Goal: Feedback & Contribution: Leave review/rating

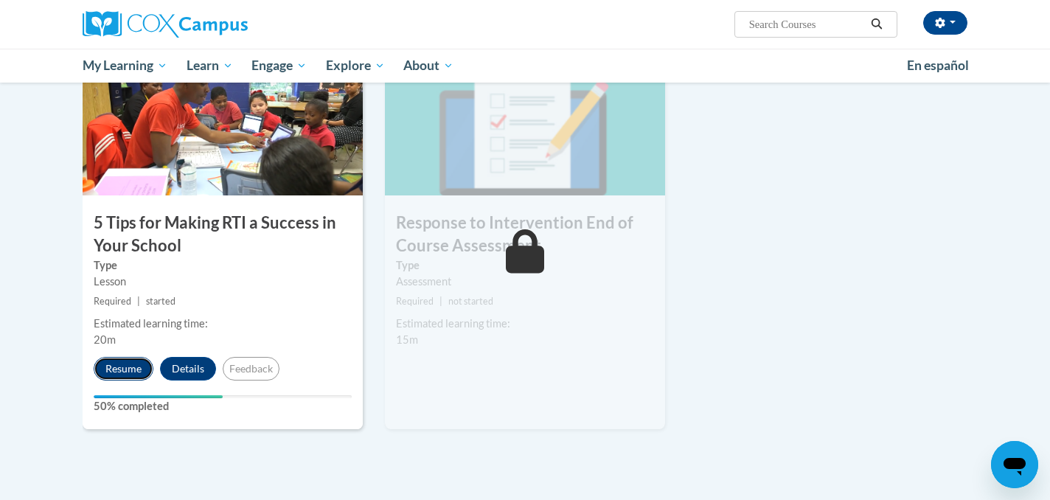
click at [113, 377] on button "Resume" at bounding box center [124, 369] width 60 height 24
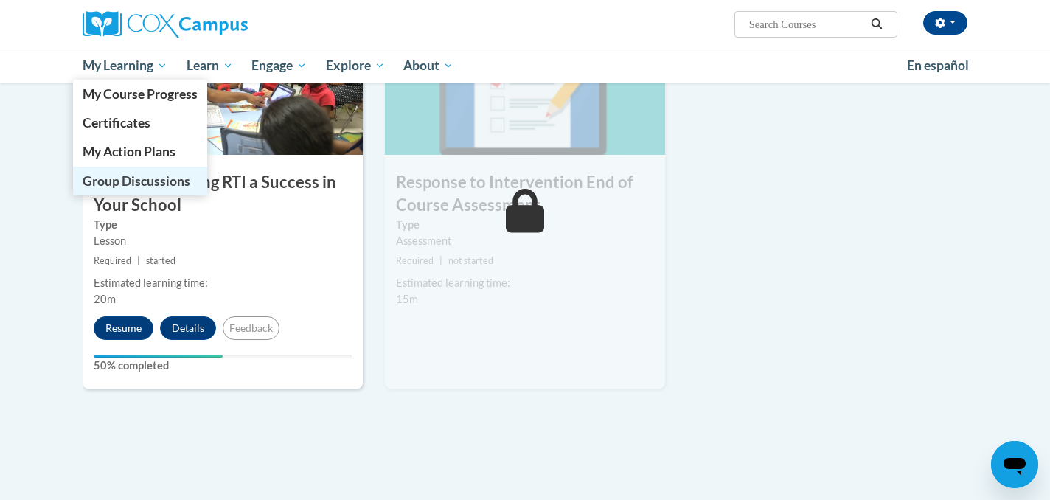
scroll to position [823, 0]
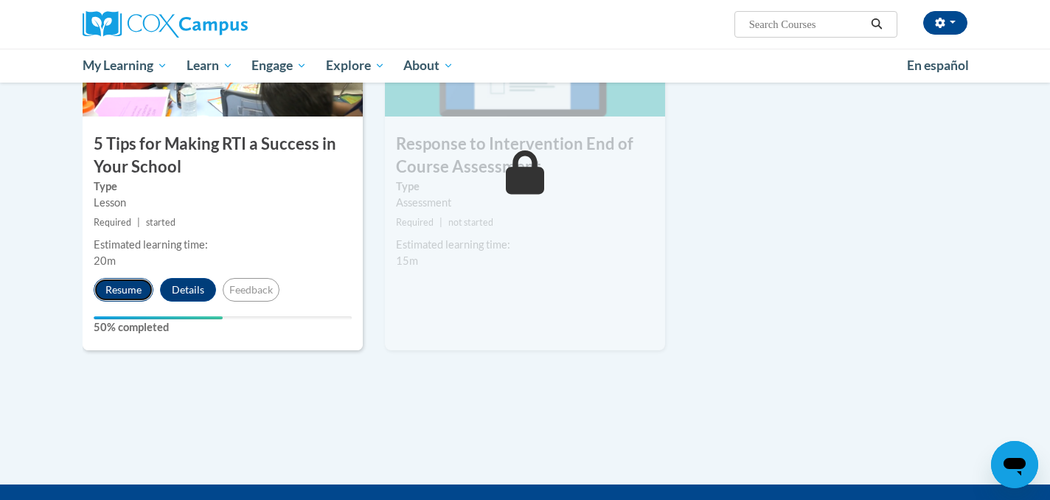
click at [122, 285] on button "Resume" at bounding box center [124, 290] width 60 height 24
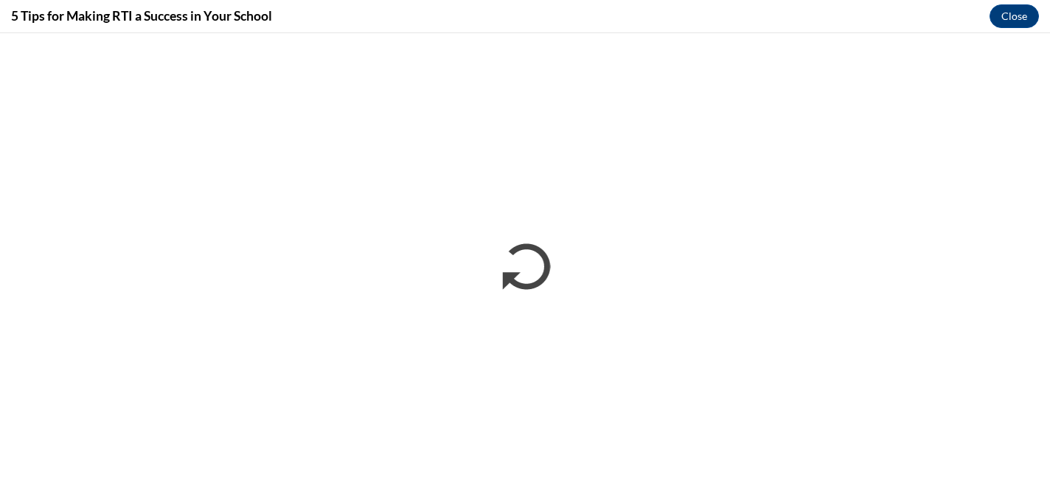
scroll to position [0, 0]
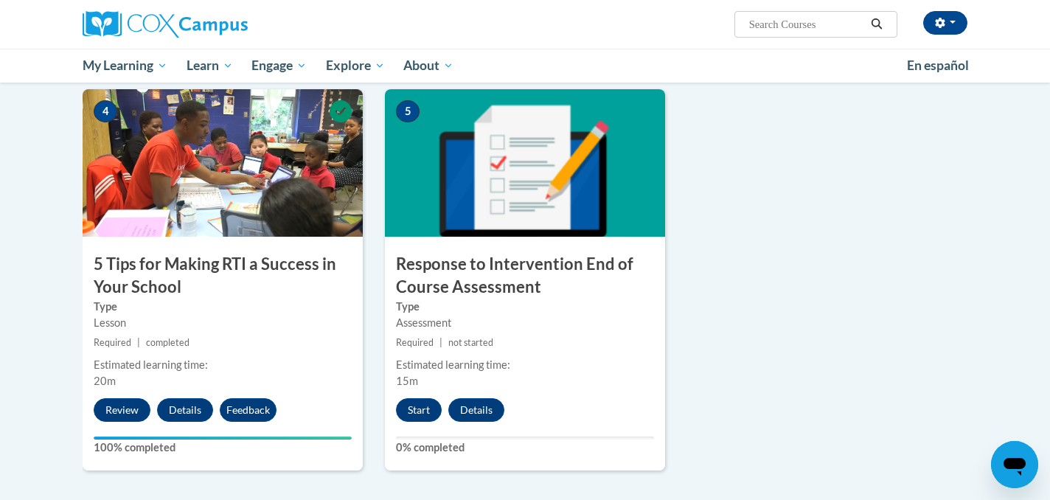
scroll to position [726, 0]
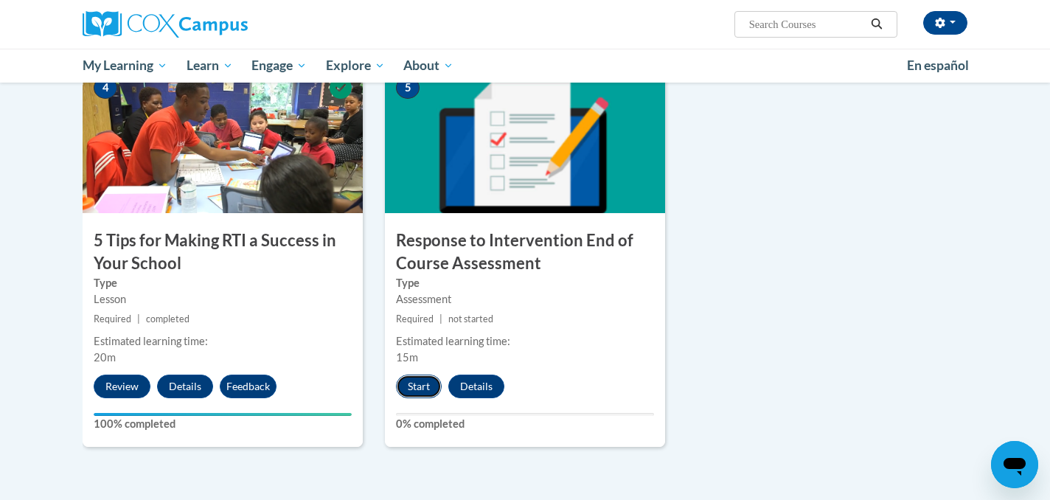
click at [424, 383] on button "Start" at bounding box center [419, 387] width 46 height 24
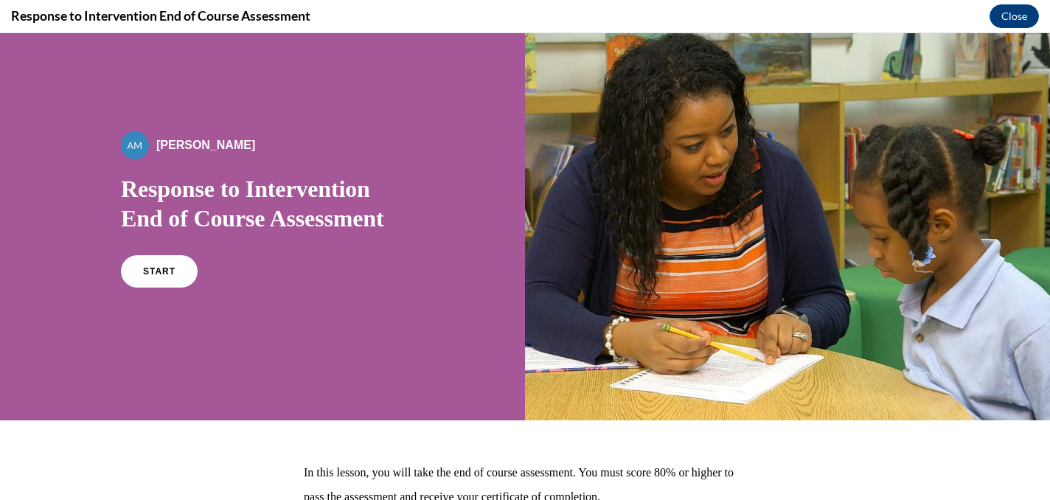
scroll to position [12, 0]
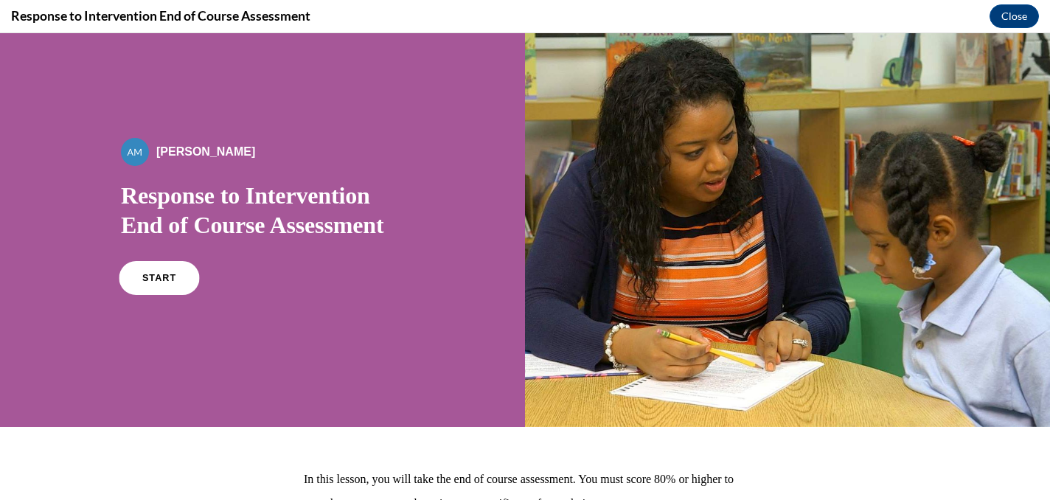
click at [178, 285] on link "START" at bounding box center [159, 278] width 80 height 34
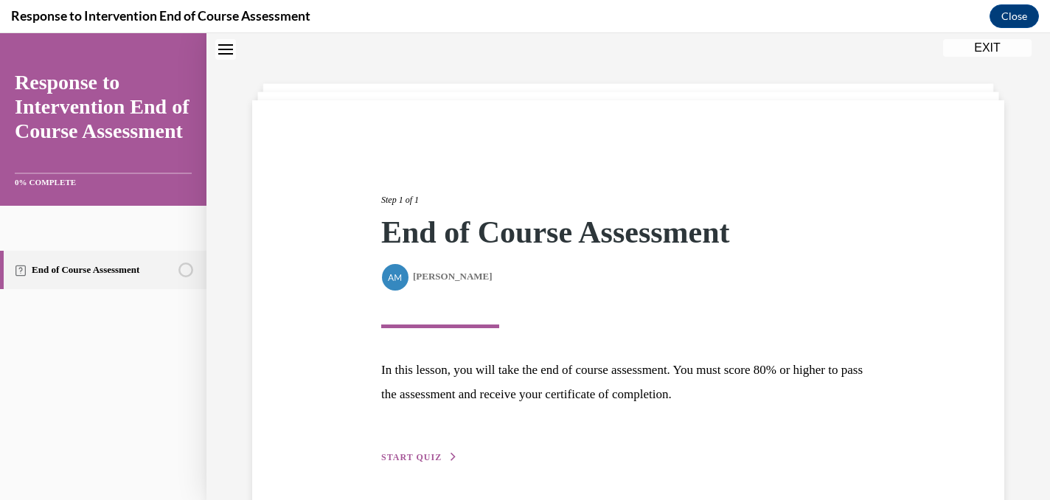
scroll to position [100, 0]
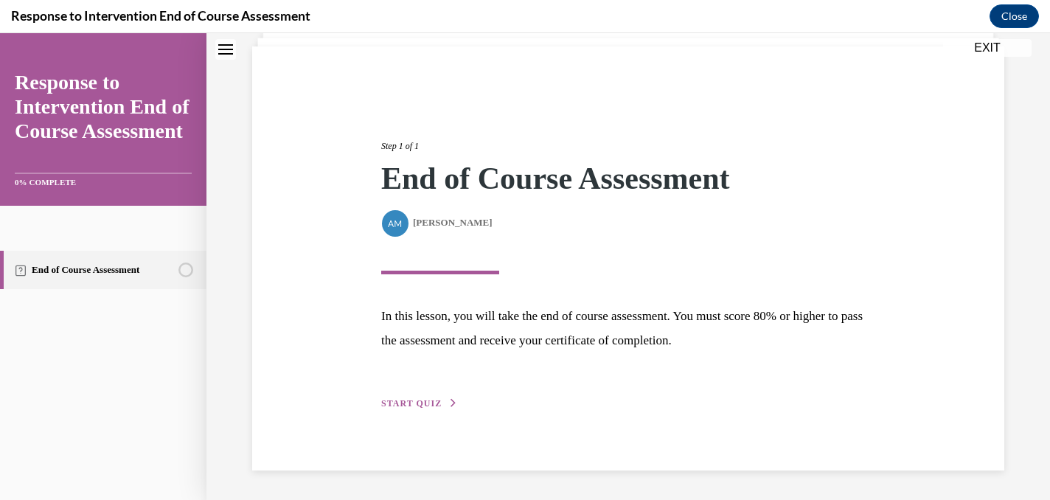
click at [422, 405] on span "START QUIZ" at bounding box center [411, 403] width 60 height 10
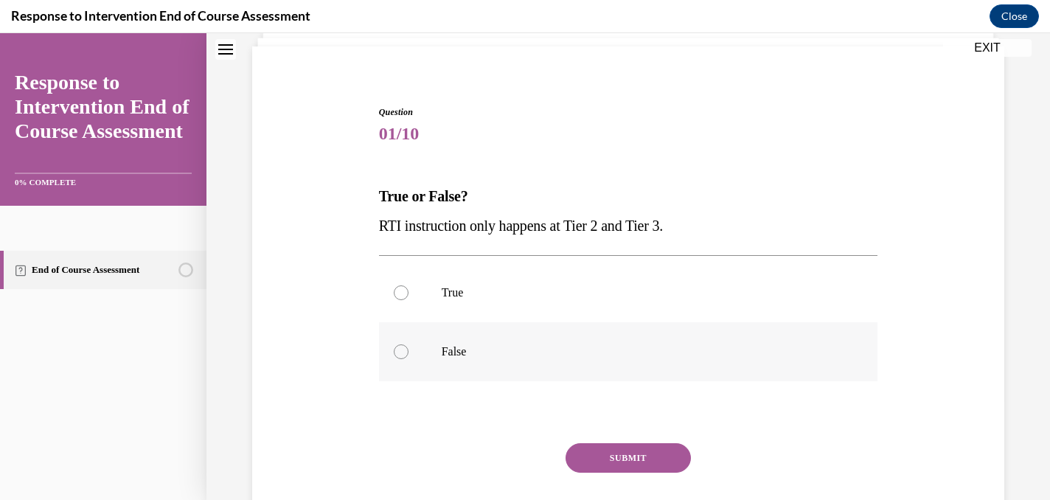
click at [437, 355] on label "False" at bounding box center [628, 351] width 499 height 59
click at [409, 355] on input "False" at bounding box center [401, 351] width 15 height 15
radio input "true"
click at [602, 456] on button "SUBMIT" at bounding box center [628, 457] width 125 height 29
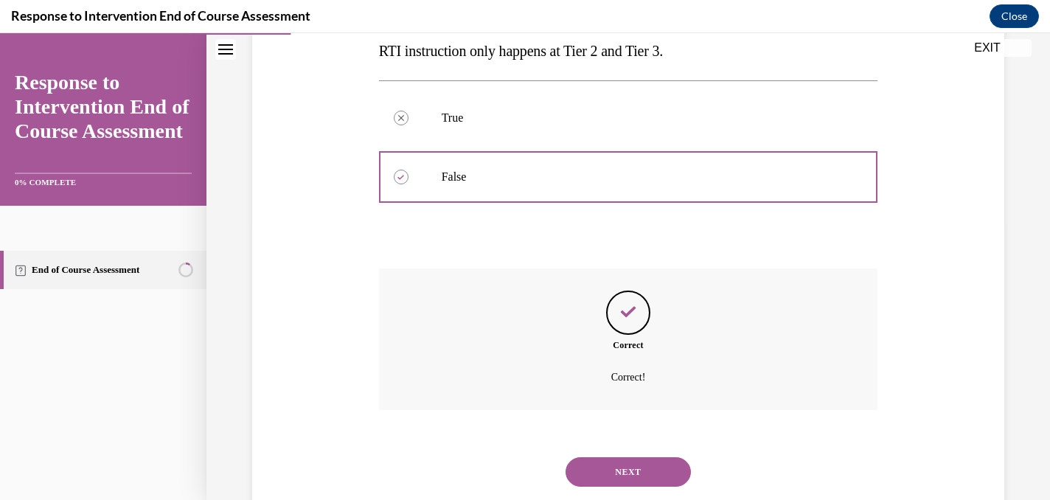
scroll to position [313, 0]
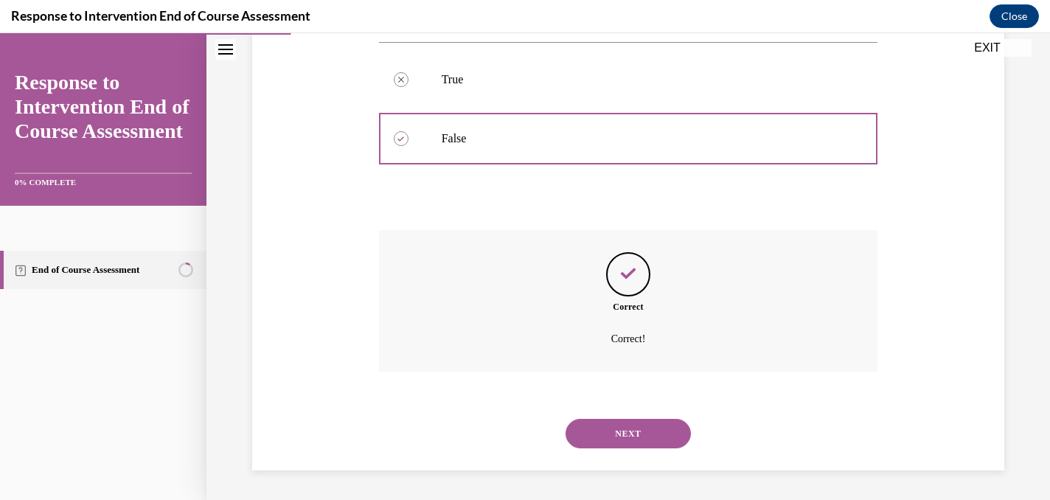
click at [611, 439] on button "NEXT" at bounding box center [628, 433] width 125 height 29
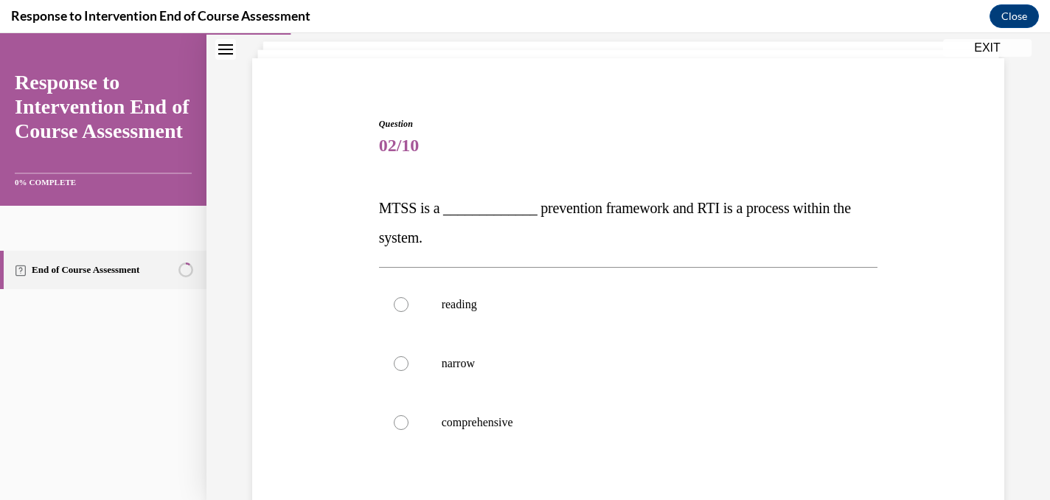
scroll to position [96, 0]
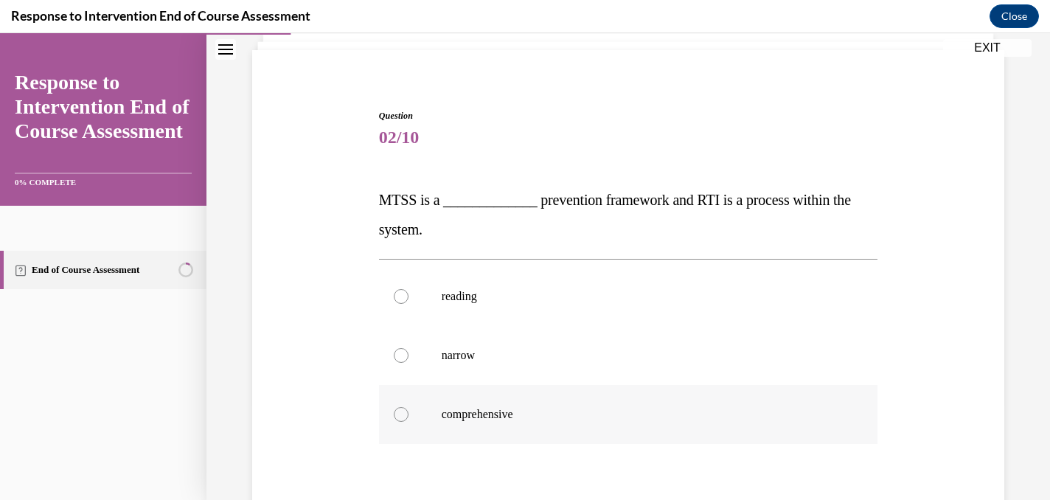
click at [605, 416] on p "comprehensive" at bounding box center [642, 414] width 400 height 15
click at [409, 416] on input "comprehensive" at bounding box center [401, 414] width 15 height 15
radio input "true"
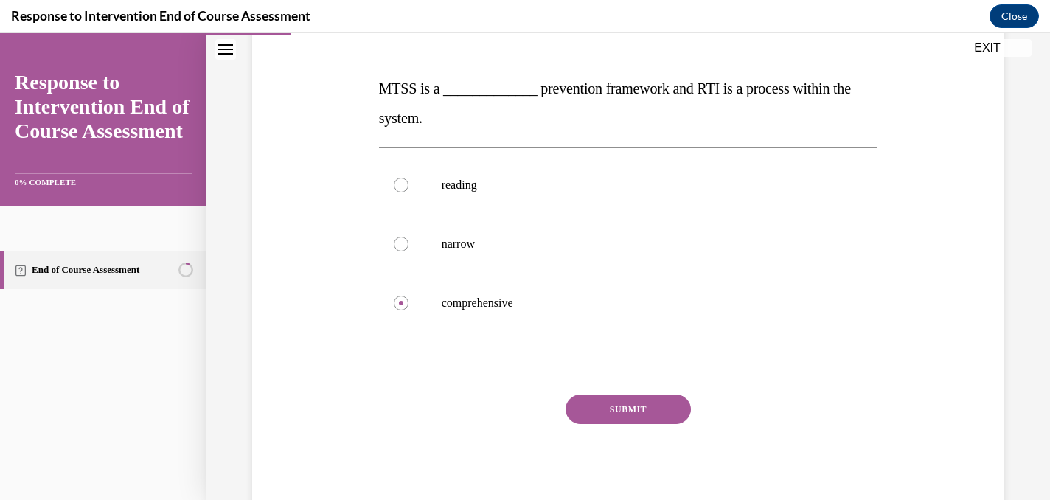
click at [605, 414] on button "SUBMIT" at bounding box center [628, 408] width 125 height 29
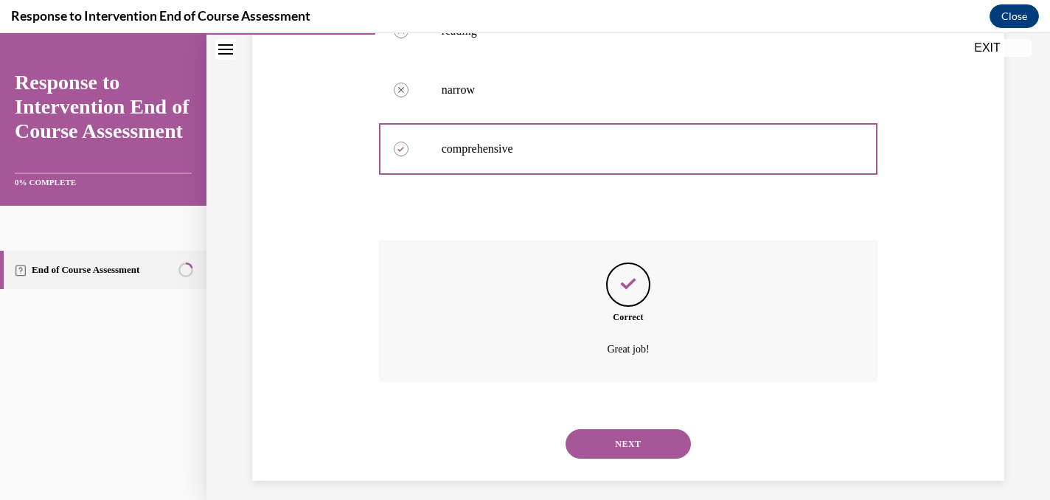
scroll to position [372, 0]
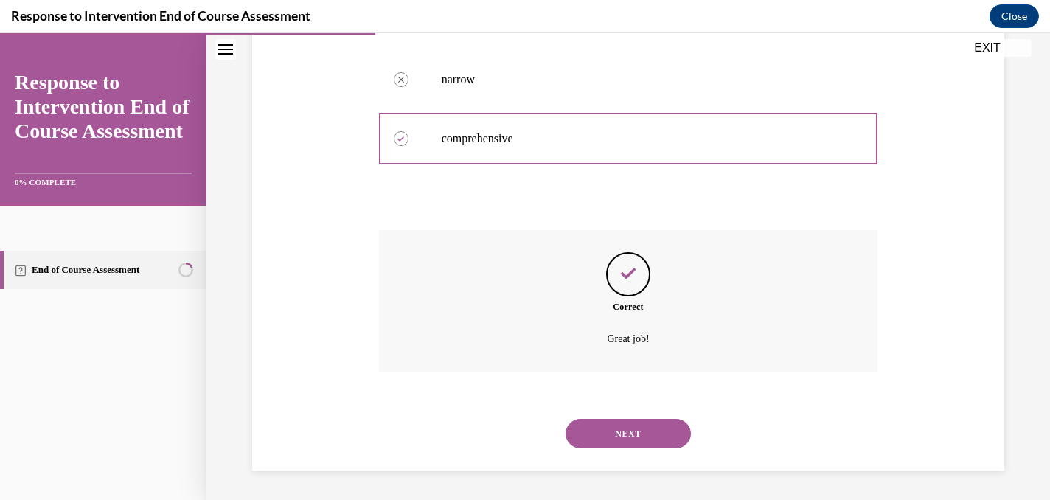
click at [611, 438] on button "NEXT" at bounding box center [628, 433] width 125 height 29
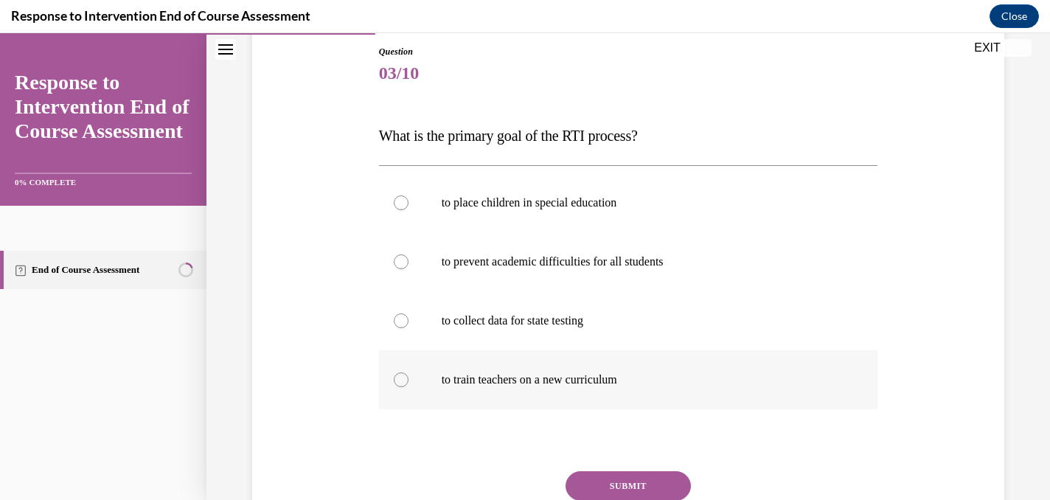
scroll to position [162, 0]
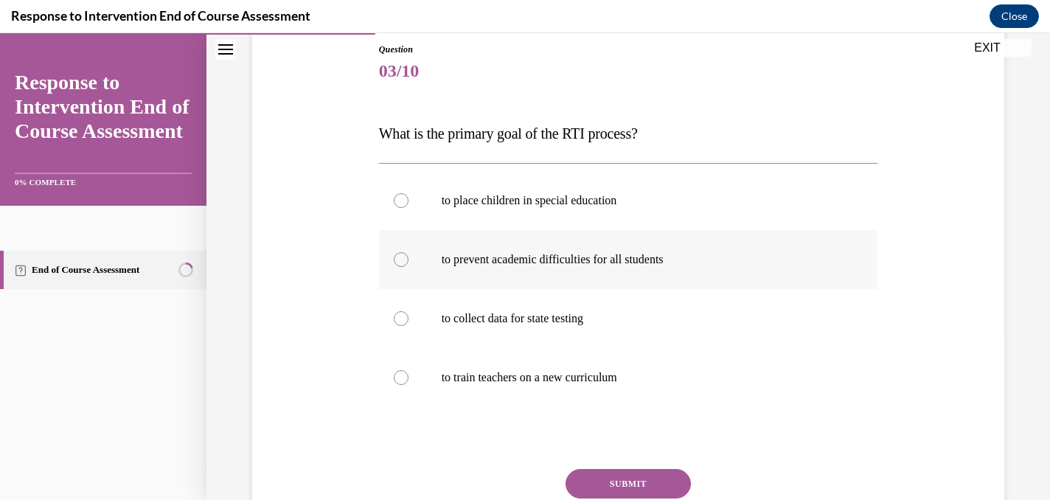
click at [686, 259] on p "to prevent academic difficulties for all students" at bounding box center [642, 259] width 400 height 15
click at [409, 259] on input "to prevent academic difficulties for all students" at bounding box center [401, 259] width 15 height 15
radio input "true"
click at [634, 479] on button "SUBMIT" at bounding box center [628, 483] width 125 height 29
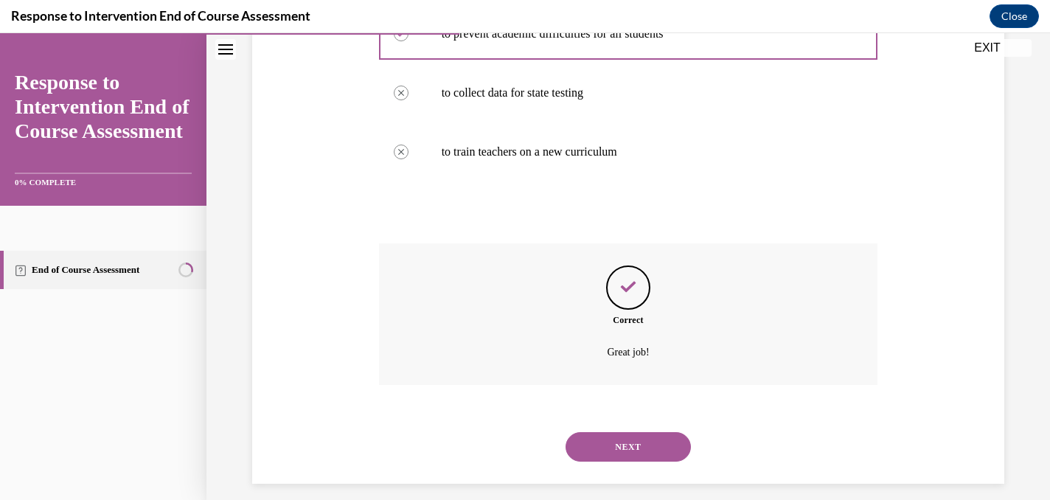
scroll to position [401, 0]
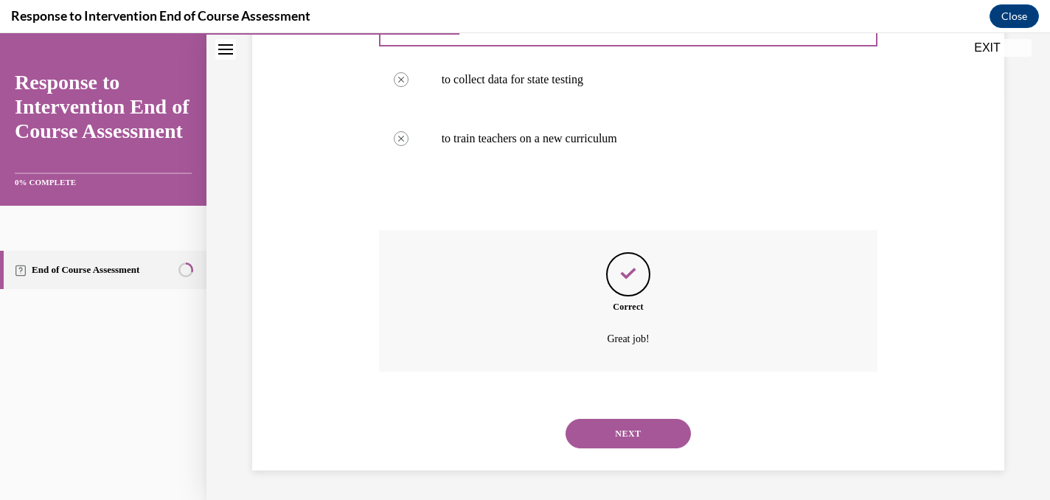
click at [631, 436] on button "NEXT" at bounding box center [628, 433] width 125 height 29
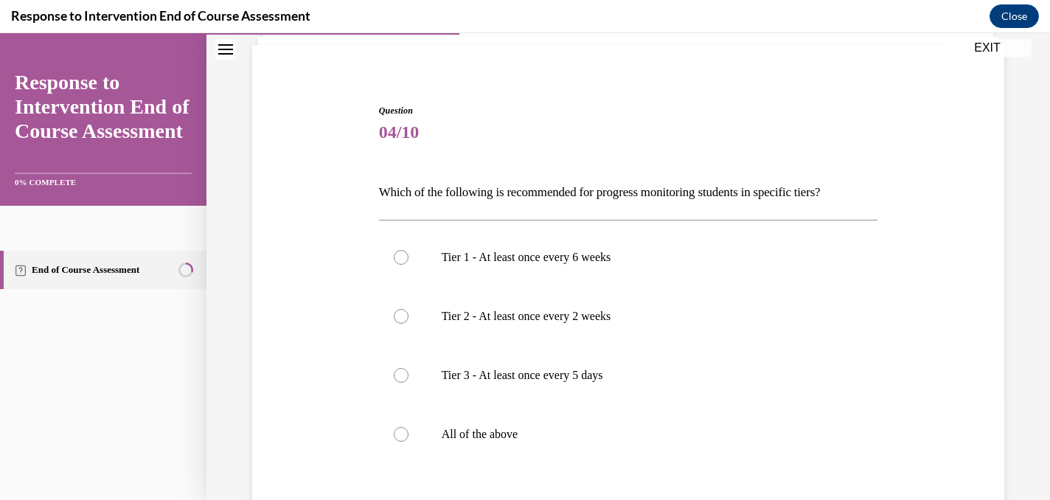
scroll to position [107, 0]
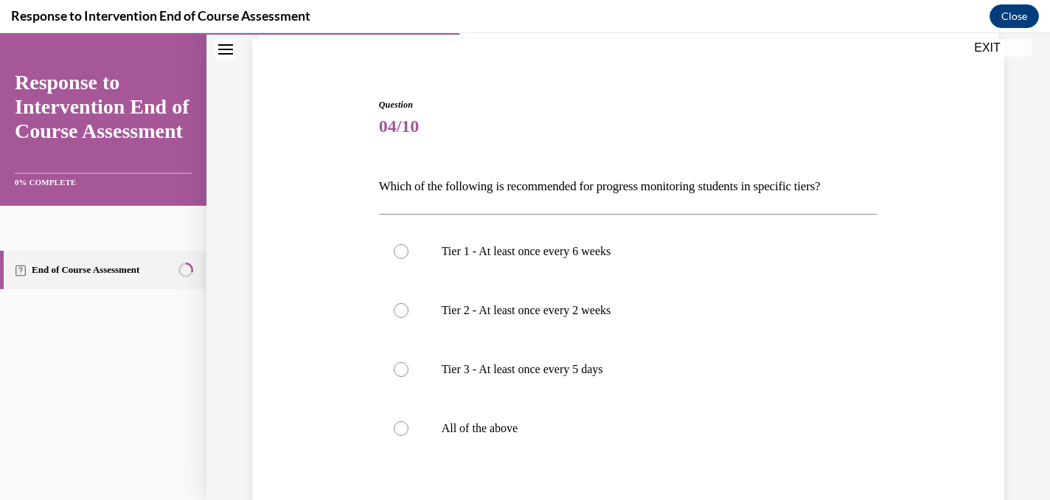
click at [631, 436] on label "All of the above" at bounding box center [628, 428] width 499 height 59
click at [409, 436] on input "All of the above" at bounding box center [401, 428] width 15 height 15
radio input "true"
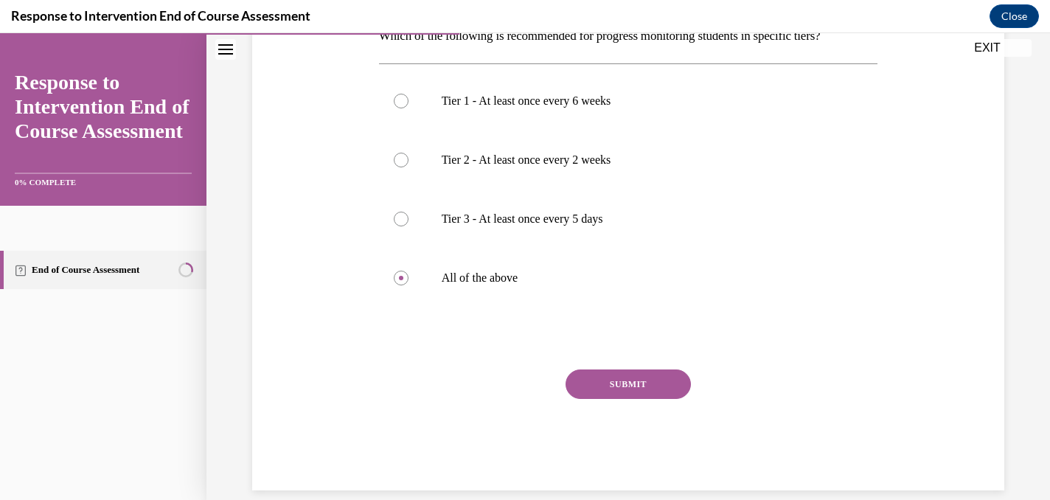
click at [633, 383] on button "SUBMIT" at bounding box center [628, 383] width 125 height 29
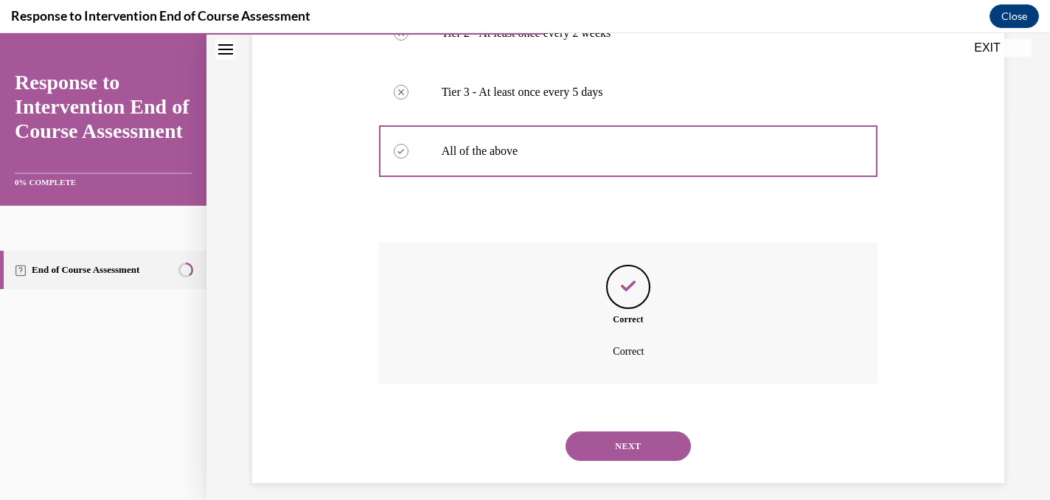
scroll to position [397, 0]
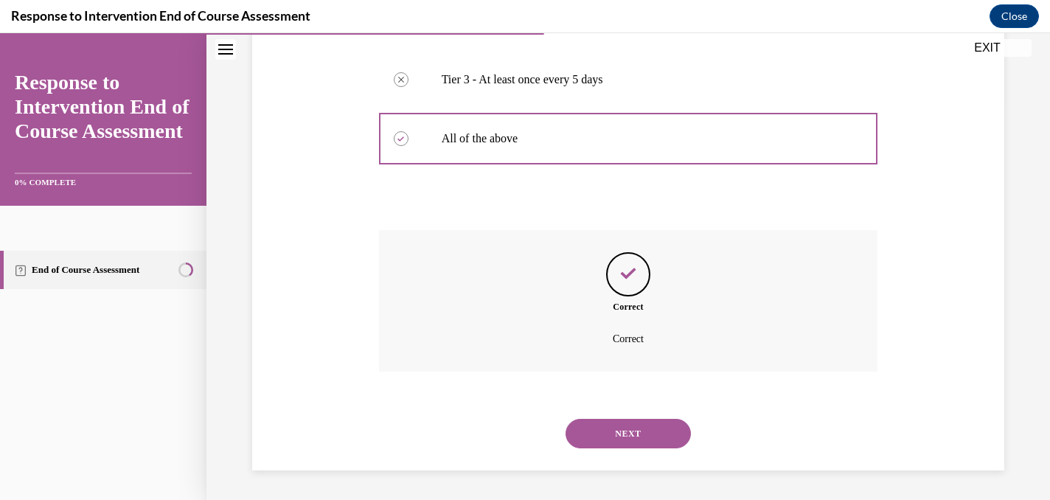
click at [634, 439] on button "NEXT" at bounding box center [628, 433] width 125 height 29
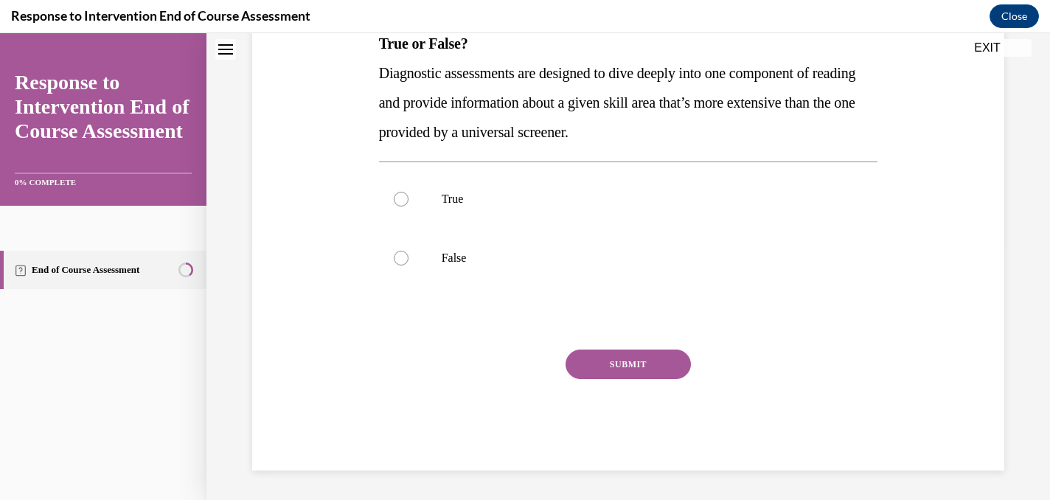
scroll to position [0, 0]
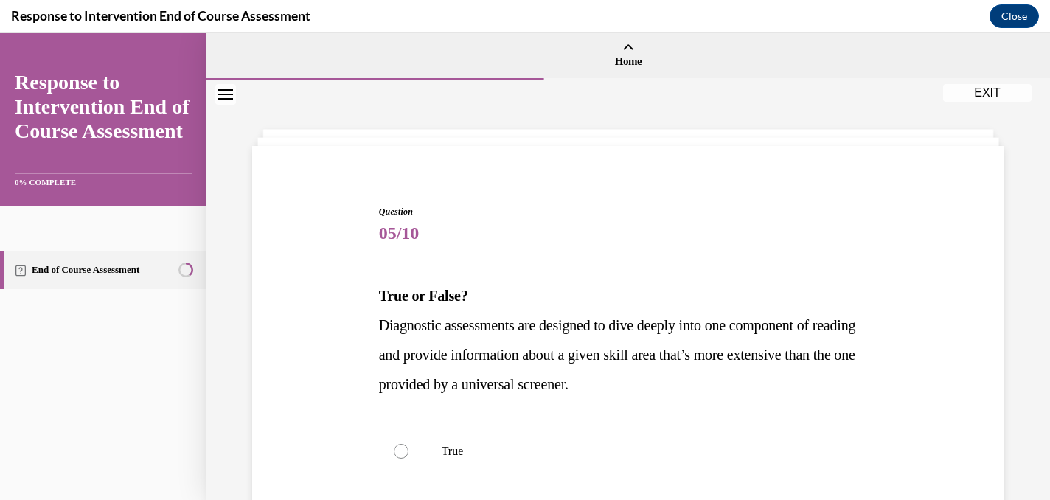
click at [634, 439] on label "True" at bounding box center [628, 451] width 499 height 59
click at [409, 444] on input "True" at bounding box center [401, 451] width 15 height 15
radio input "true"
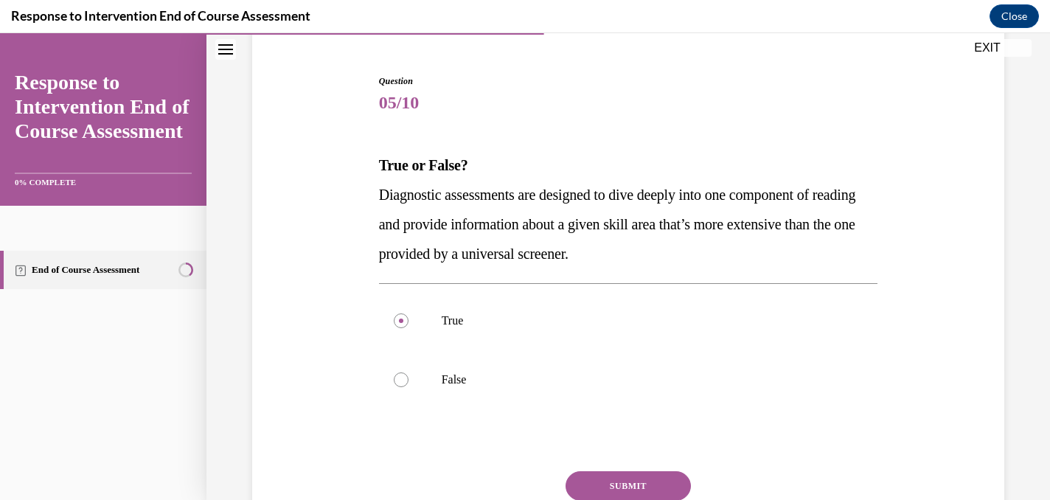
click at [631, 481] on button "SUBMIT" at bounding box center [628, 485] width 125 height 29
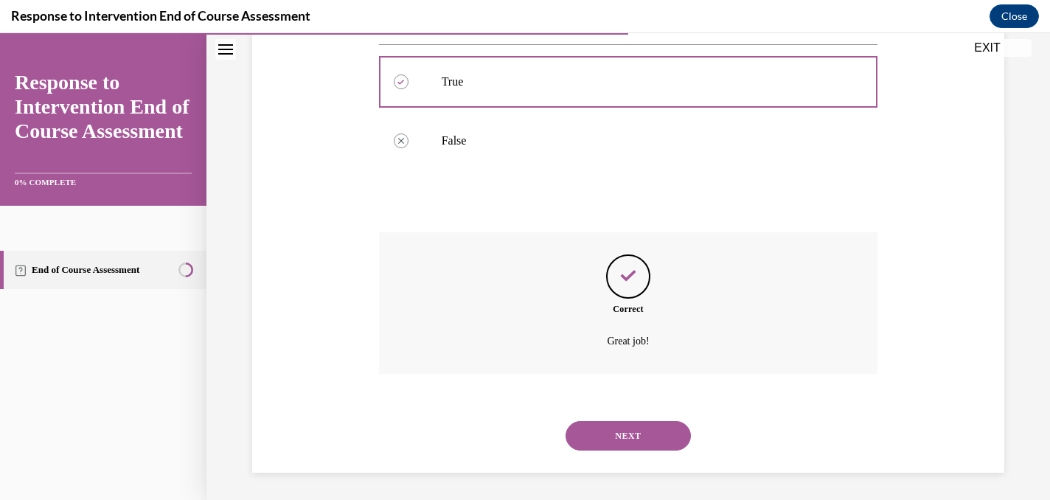
scroll to position [372, 0]
click at [644, 429] on button "NEXT" at bounding box center [628, 433] width 125 height 29
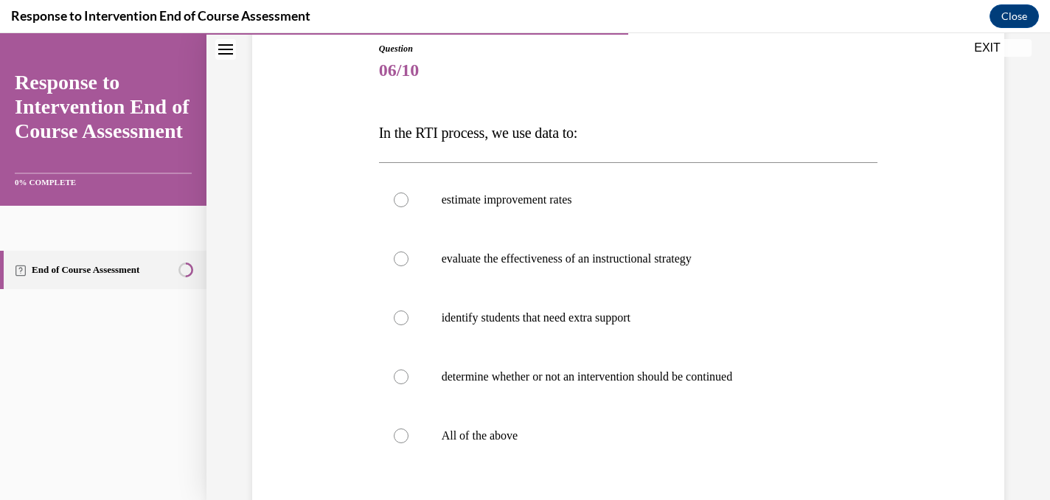
scroll to position [164, 0]
click at [644, 429] on p "All of the above" at bounding box center [642, 435] width 400 height 15
click at [409, 429] on input "All of the above" at bounding box center [401, 435] width 15 height 15
radio input "true"
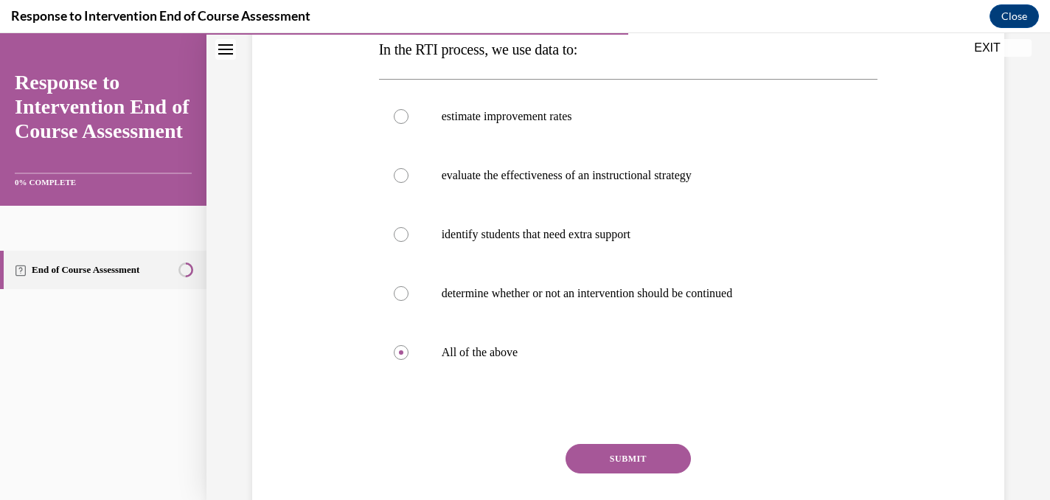
click at [639, 459] on button "SUBMIT" at bounding box center [628, 458] width 125 height 29
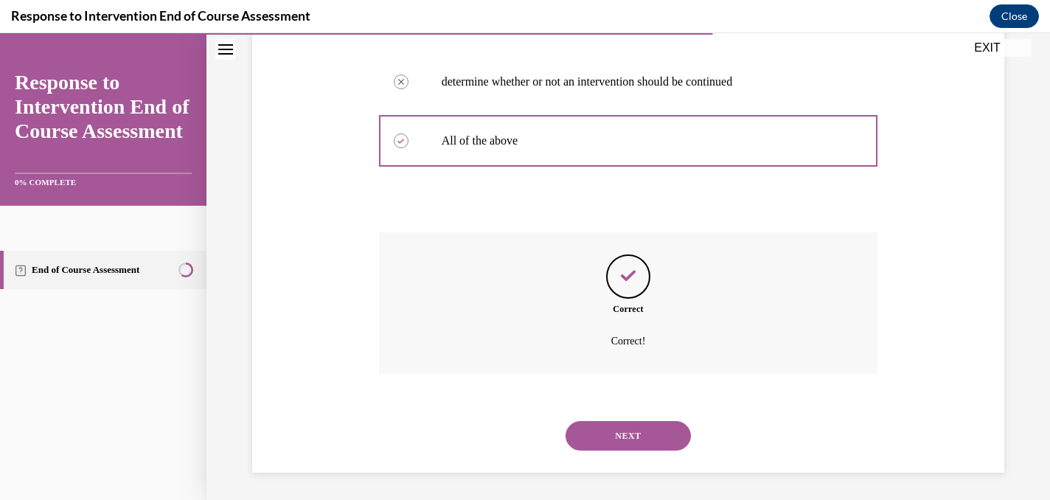
scroll to position [460, 0]
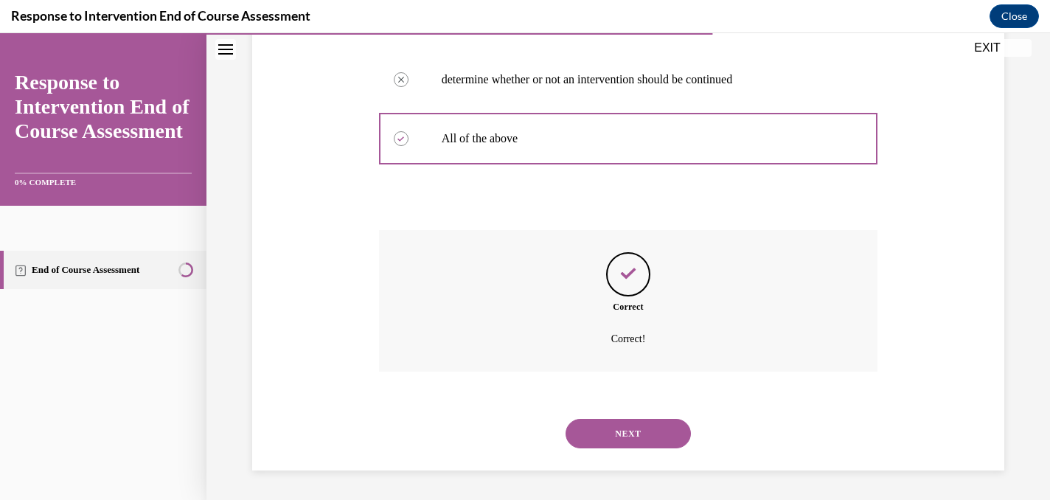
click at [641, 439] on button "NEXT" at bounding box center [628, 433] width 125 height 29
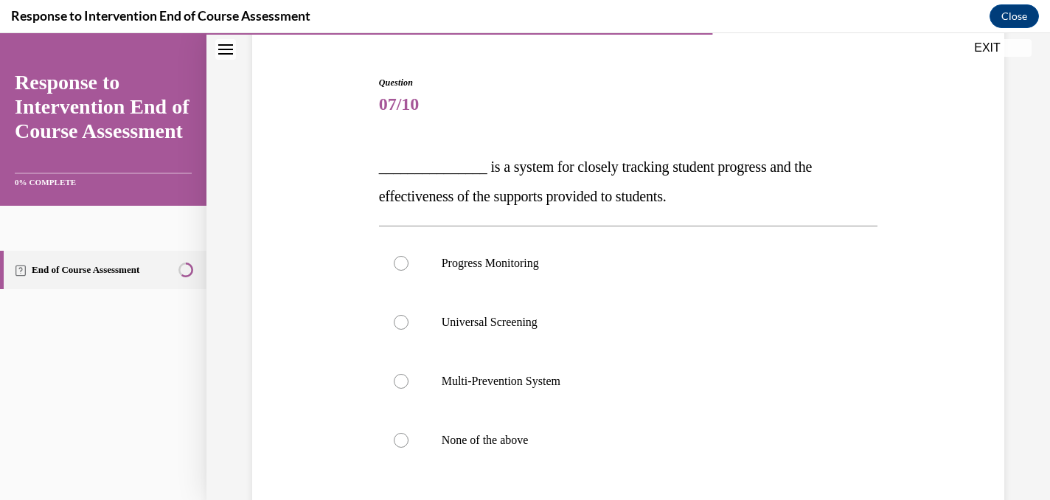
scroll to position [133, 0]
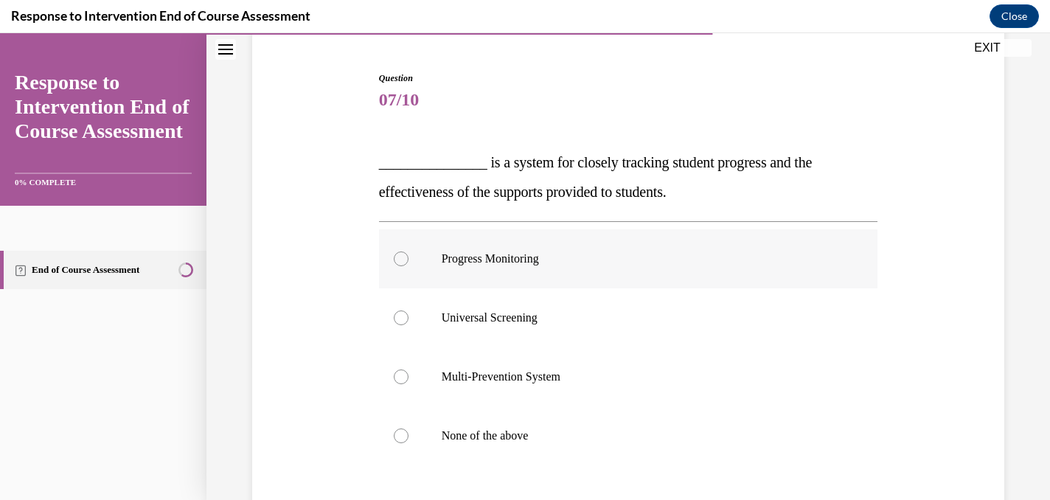
click at [613, 274] on label "Progress Monitoring" at bounding box center [628, 258] width 499 height 59
click at [409, 266] on input "Progress Monitoring" at bounding box center [401, 258] width 15 height 15
radio input "true"
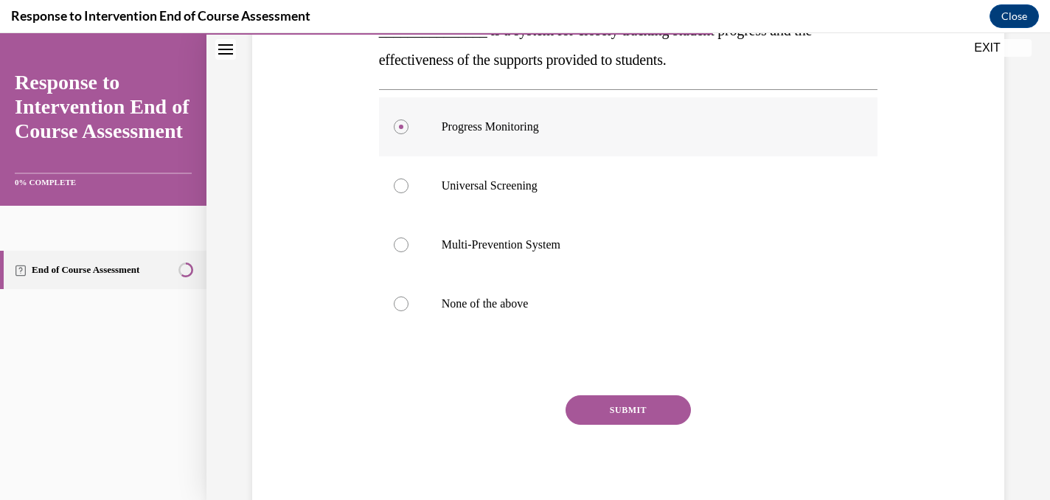
scroll to position [274, 0]
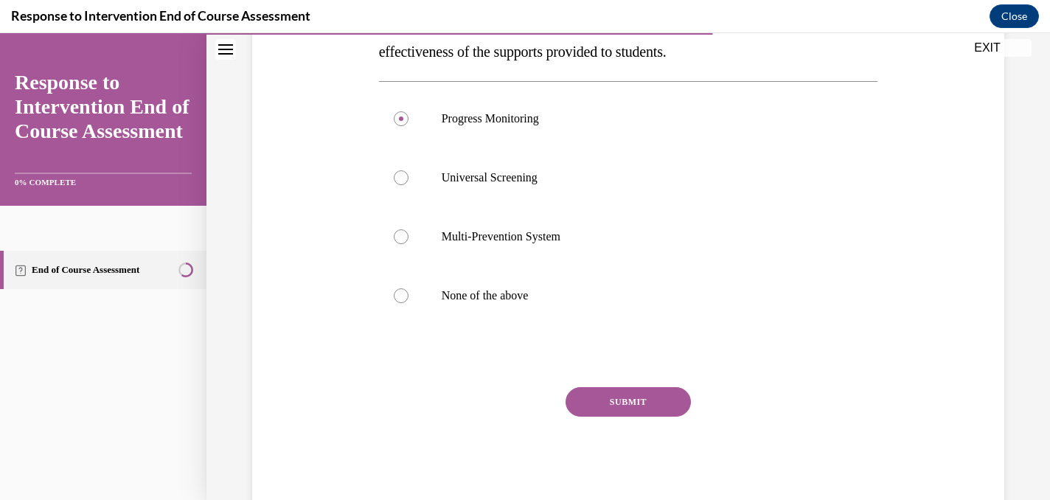
click at [616, 398] on button "SUBMIT" at bounding box center [628, 401] width 125 height 29
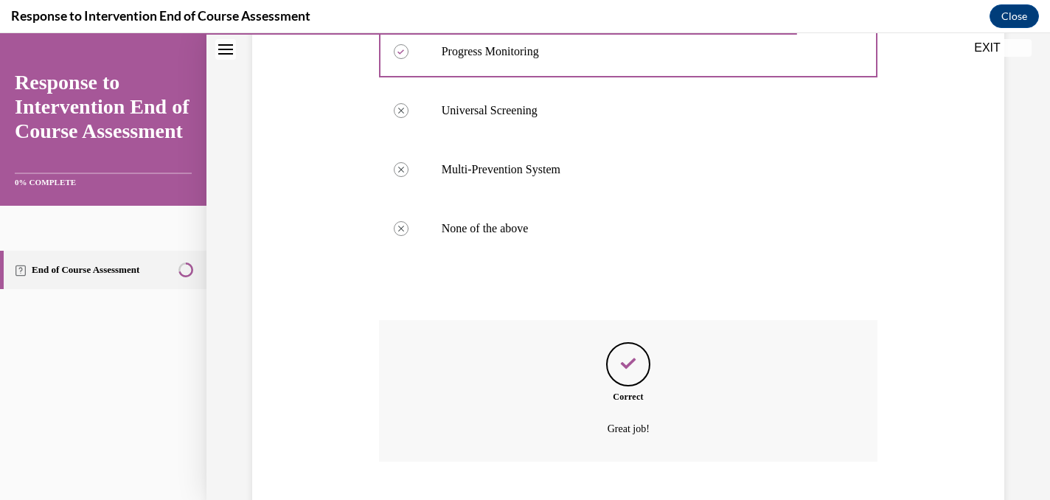
scroll to position [431, 0]
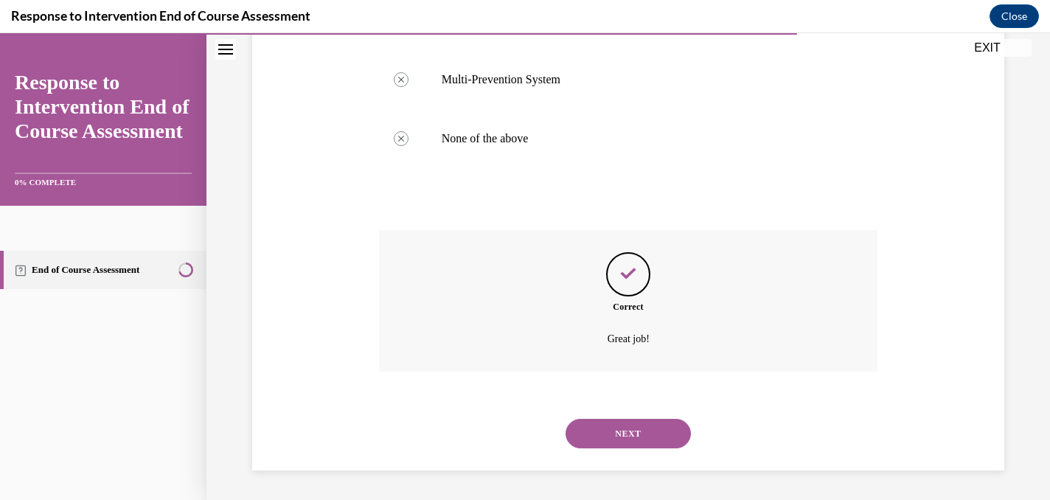
click at [615, 436] on button "NEXT" at bounding box center [628, 433] width 125 height 29
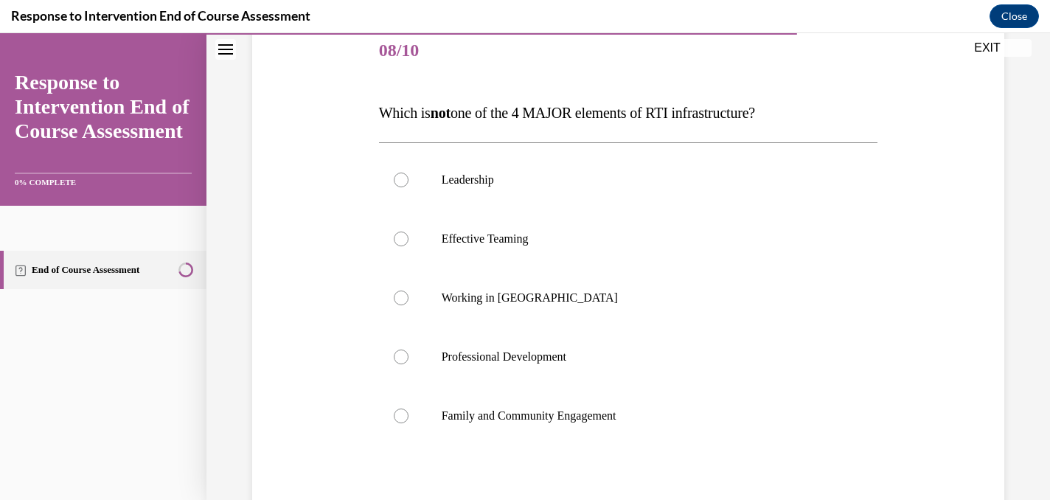
scroll to position [184, 0]
click at [531, 304] on label "Working in Silos" at bounding box center [628, 296] width 499 height 59
click at [409, 304] on input "Working in Silos" at bounding box center [401, 296] width 15 height 15
radio input "true"
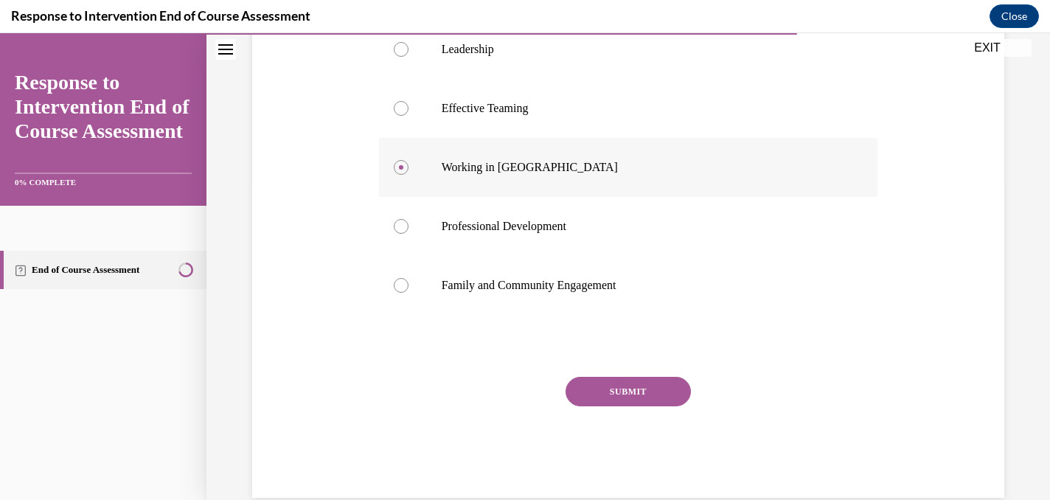
scroll to position [341, 0]
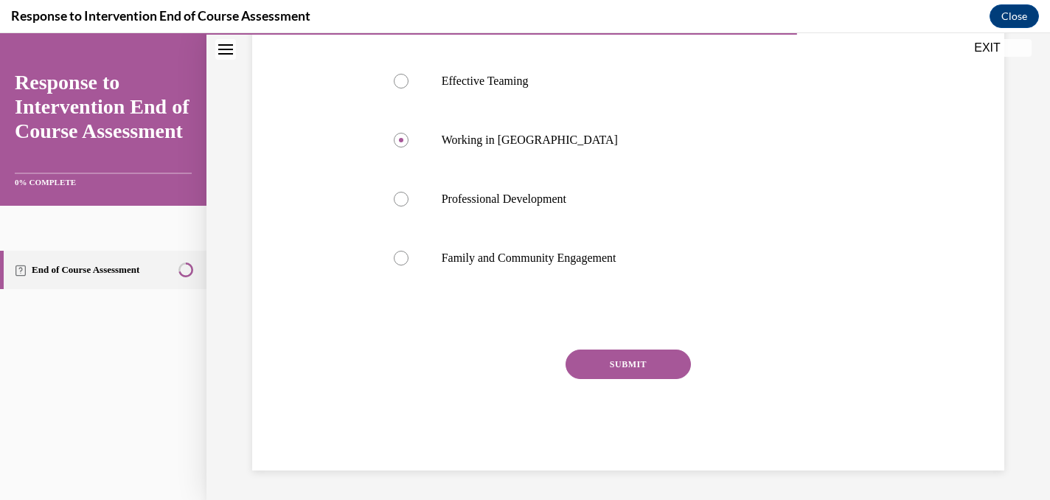
click at [622, 366] on button "SUBMIT" at bounding box center [628, 364] width 125 height 29
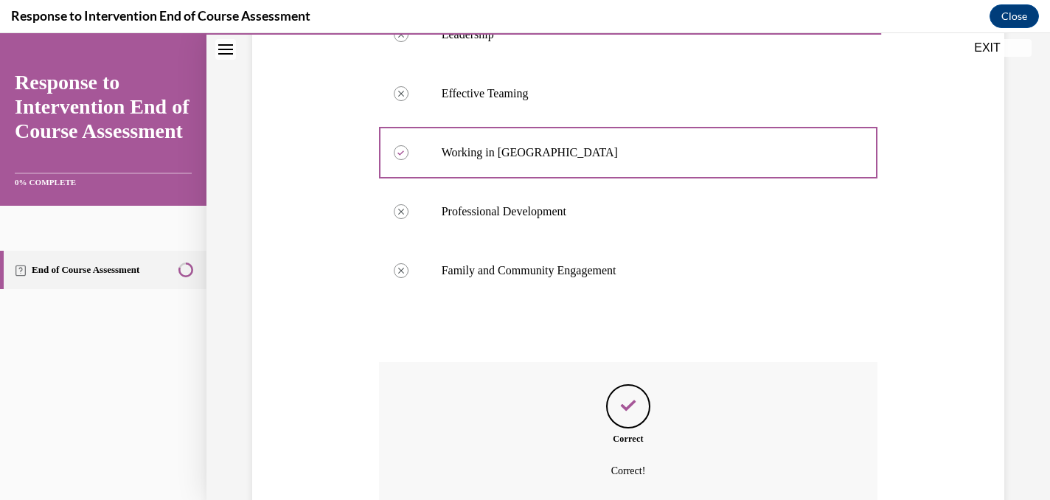
scroll to position [460, 0]
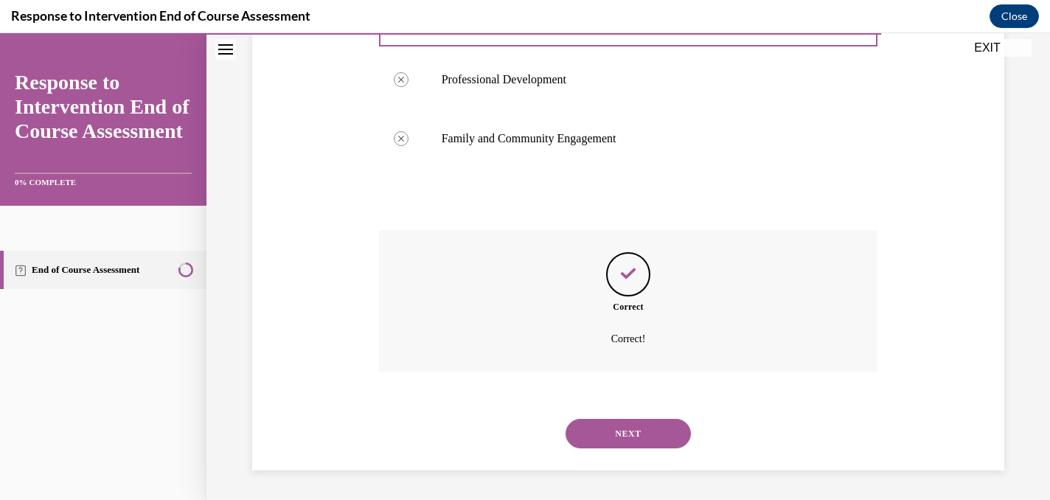
click at [625, 434] on button "NEXT" at bounding box center [628, 433] width 125 height 29
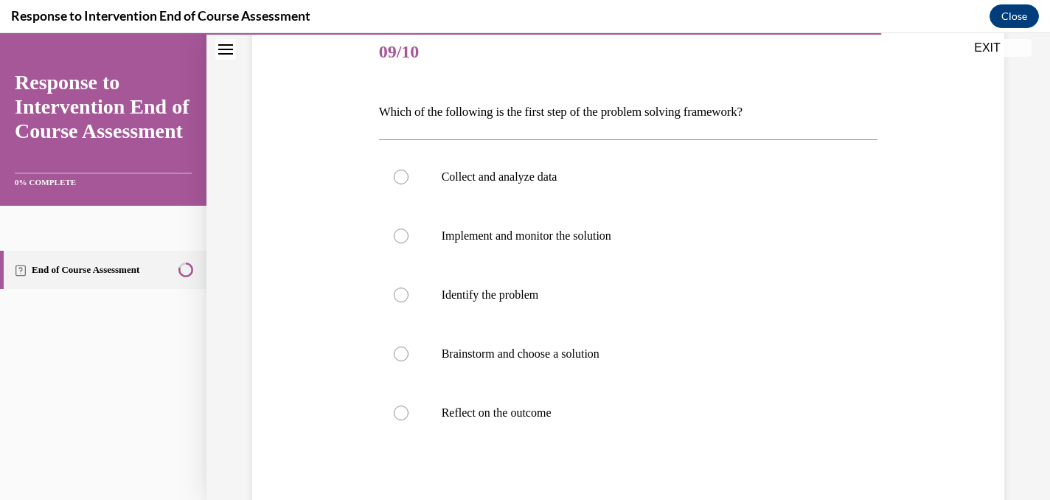
scroll to position [186, 0]
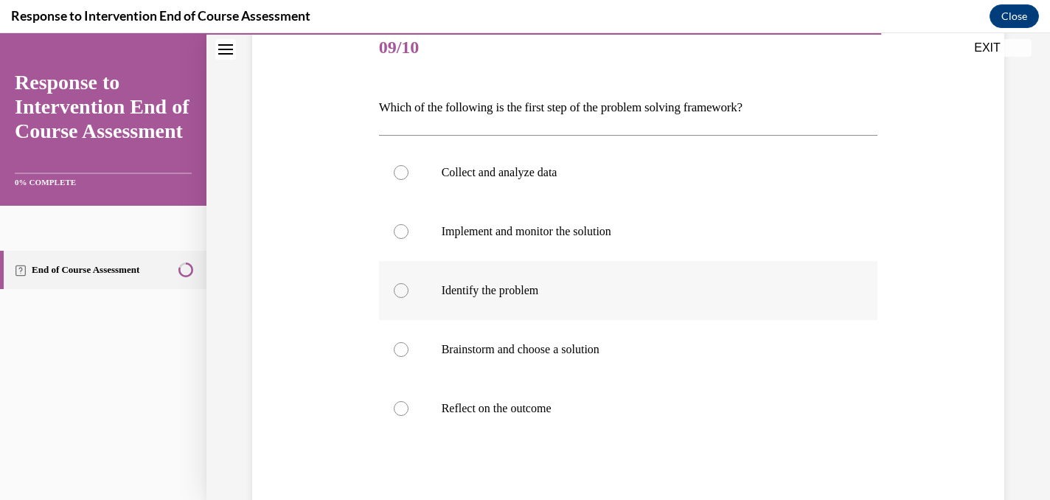
click at [585, 277] on label "Identify the problem" at bounding box center [628, 290] width 499 height 59
click at [409, 283] on input "Identify the problem" at bounding box center [401, 290] width 15 height 15
radio input "true"
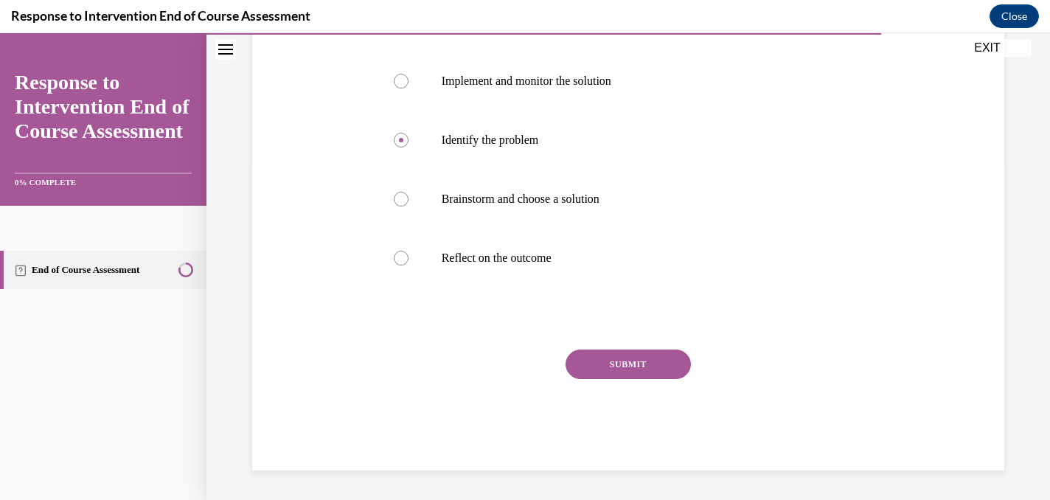
click at [604, 366] on button "SUBMIT" at bounding box center [628, 364] width 125 height 29
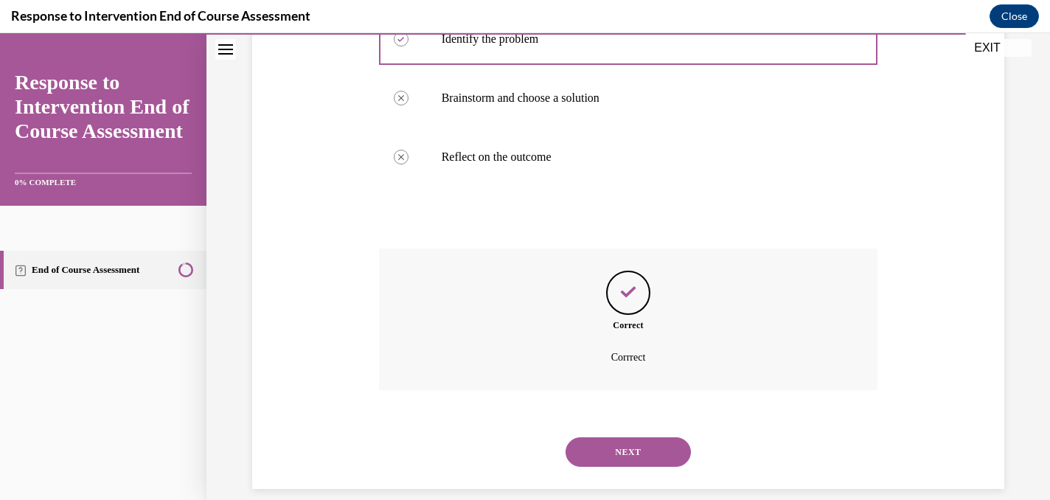
scroll to position [456, 0]
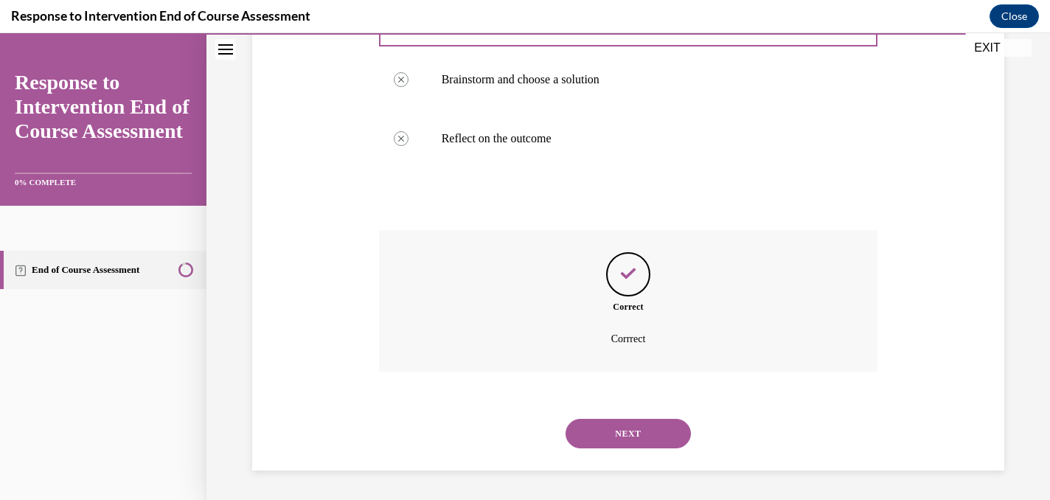
click at [621, 428] on button "NEXT" at bounding box center [628, 433] width 125 height 29
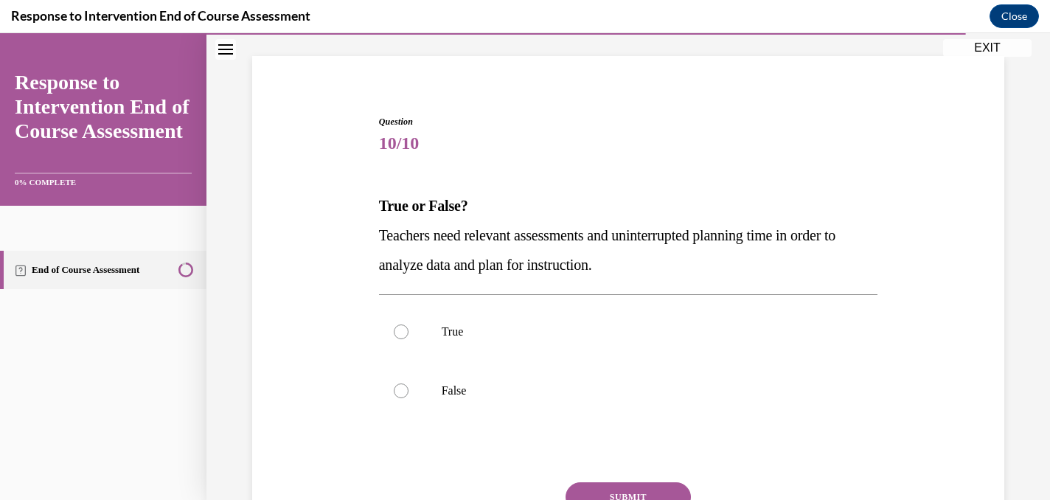
scroll to position [96, 0]
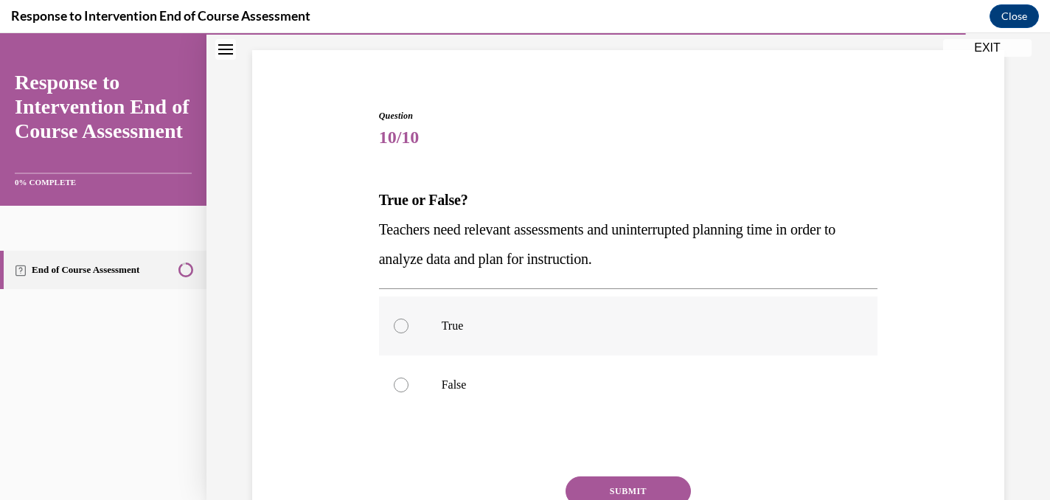
click at [595, 330] on p "True" at bounding box center [642, 326] width 400 height 15
click at [409, 330] on input "True" at bounding box center [401, 326] width 15 height 15
radio input "true"
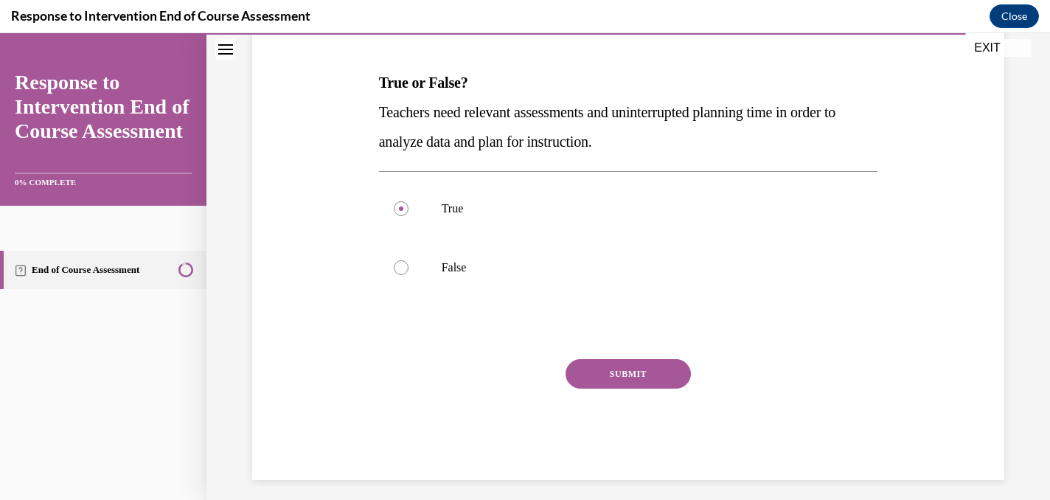
click at [608, 370] on button "SUBMIT" at bounding box center [628, 373] width 125 height 29
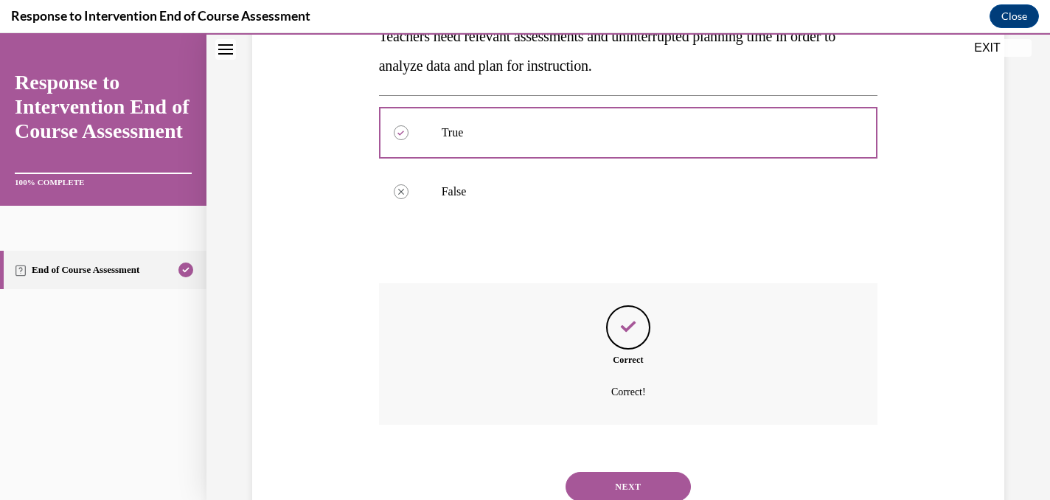
scroll to position [342, 0]
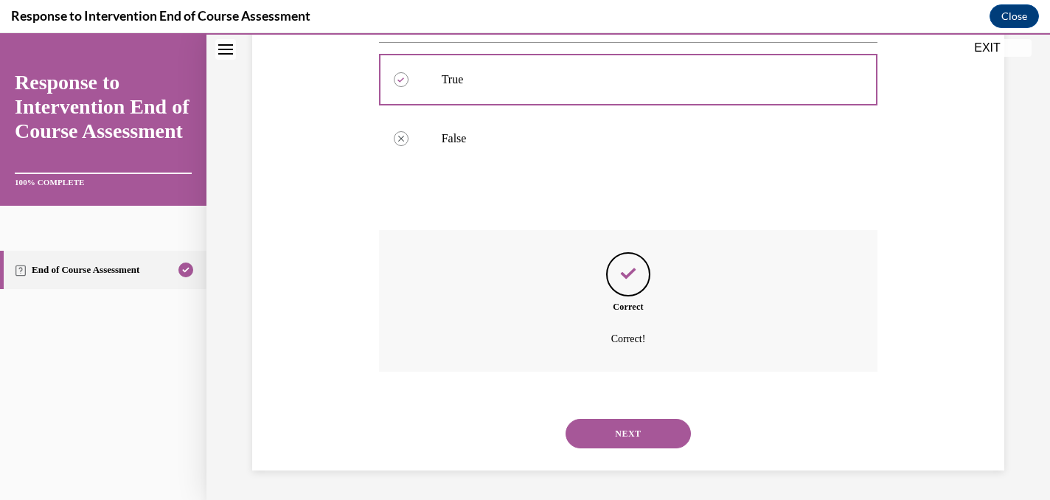
click at [619, 439] on button "NEXT" at bounding box center [628, 433] width 125 height 29
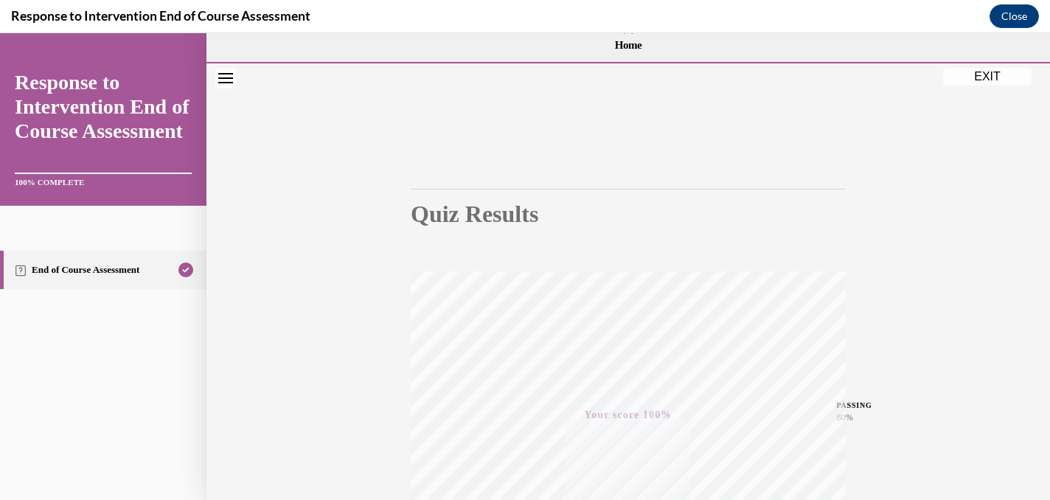
scroll to position [4, 0]
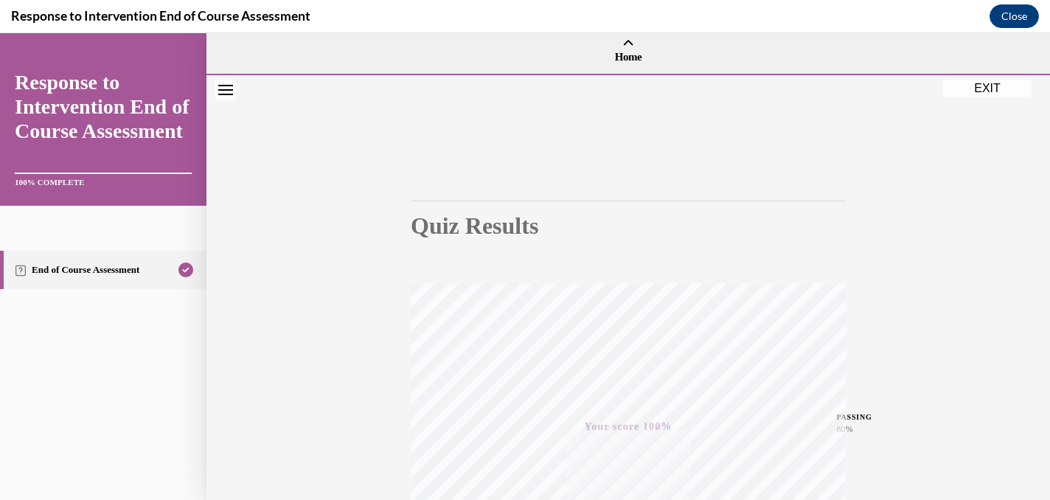
click at [978, 87] on button "EXIT" at bounding box center [987, 89] width 88 height 18
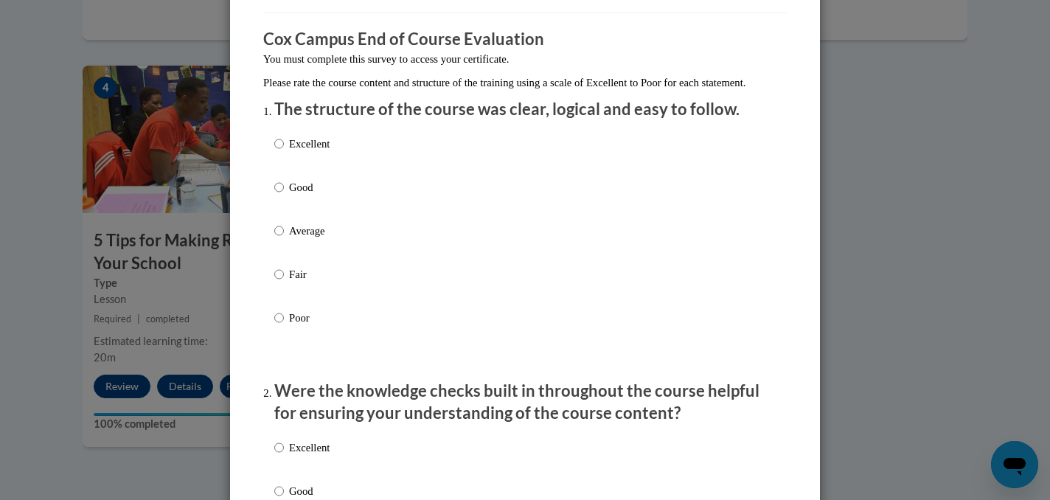
scroll to position [111, 0]
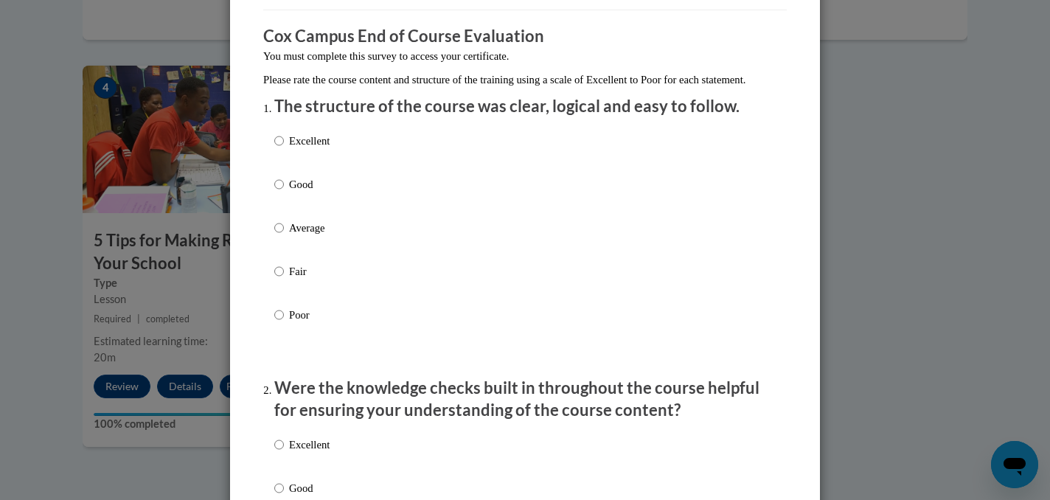
click at [324, 149] on p "Excellent" at bounding box center [309, 141] width 41 height 16
click at [284, 149] on input "Excellent" at bounding box center [279, 141] width 10 height 16
radio input "true"
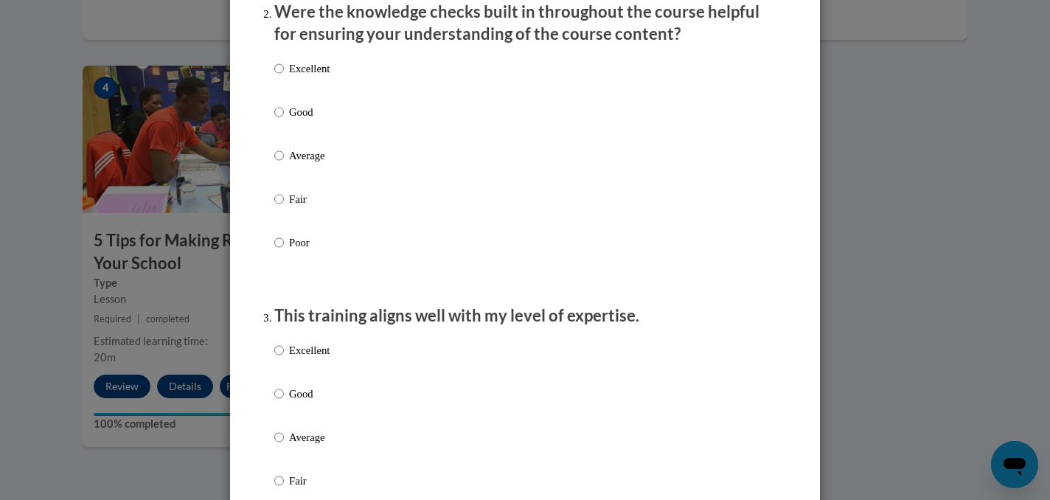
scroll to position [479, 0]
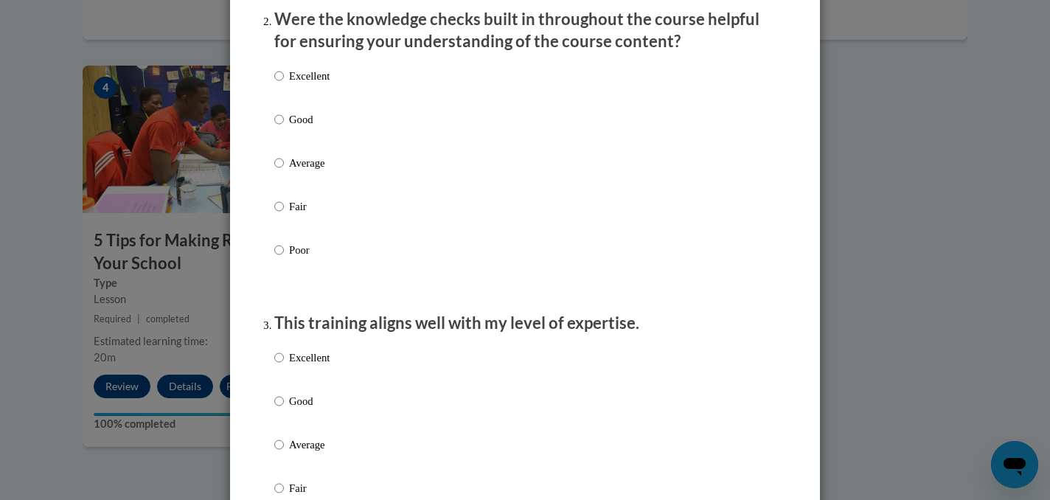
click at [298, 84] on p "Excellent" at bounding box center [309, 76] width 41 height 16
click at [284, 84] on input "Excellent" at bounding box center [279, 76] width 10 height 16
radio input "true"
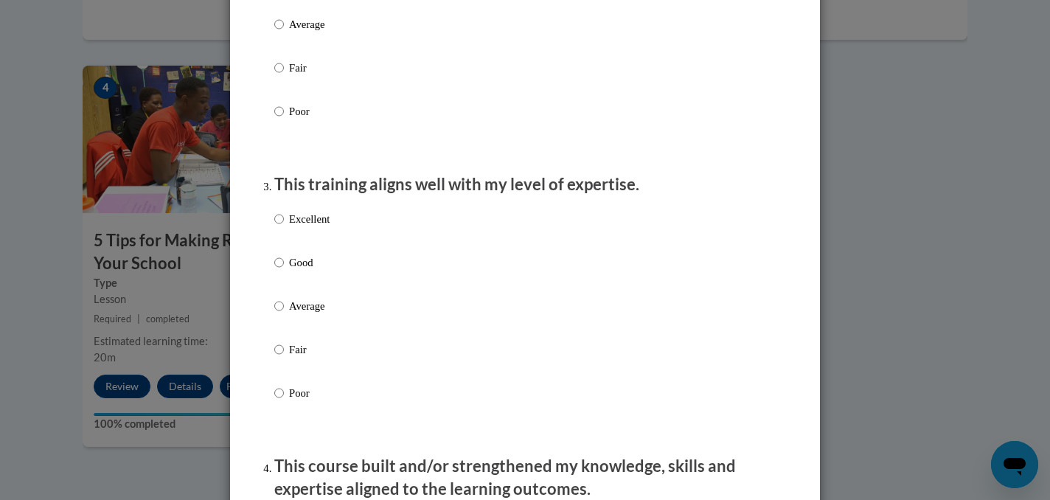
scroll to position [646, 0]
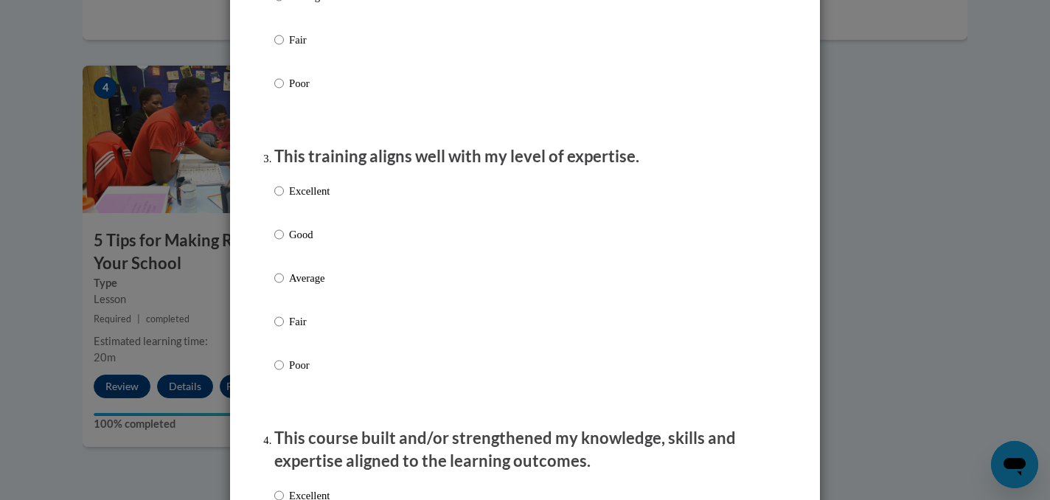
click at [295, 243] on p "Good" at bounding box center [309, 234] width 41 height 16
click at [284, 243] on input "Good" at bounding box center [279, 234] width 10 height 16
radio input "true"
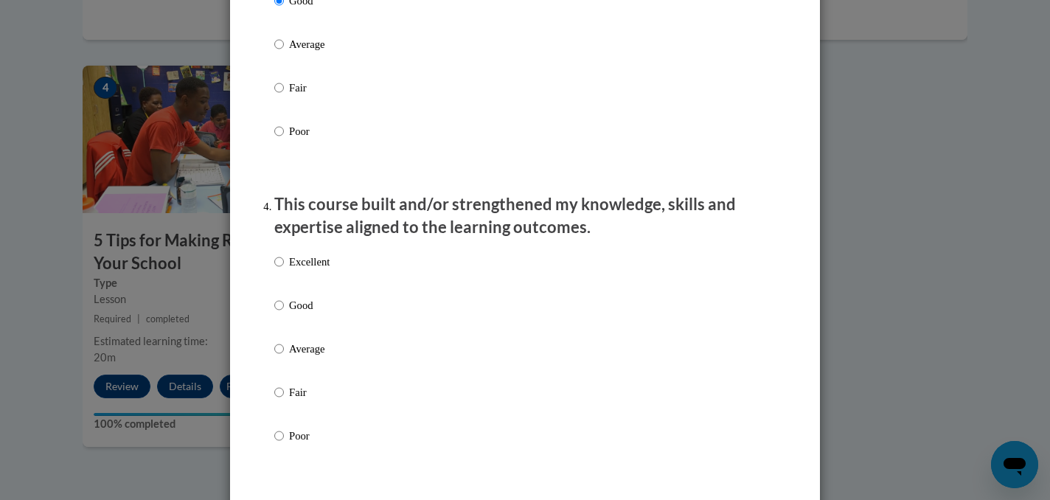
click at [292, 270] on p "Excellent" at bounding box center [309, 262] width 41 height 16
click at [284, 270] on input "Excellent" at bounding box center [279, 262] width 10 height 16
radio input "true"
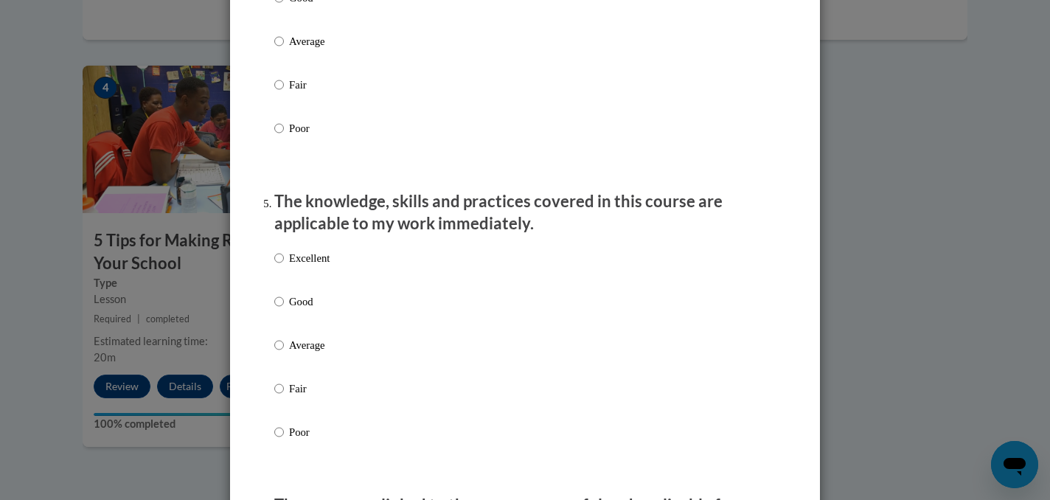
click at [292, 266] on p "Excellent" at bounding box center [309, 258] width 41 height 16
click at [284, 266] on input "Excellent" at bounding box center [279, 258] width 10 height 16
radio input "true"
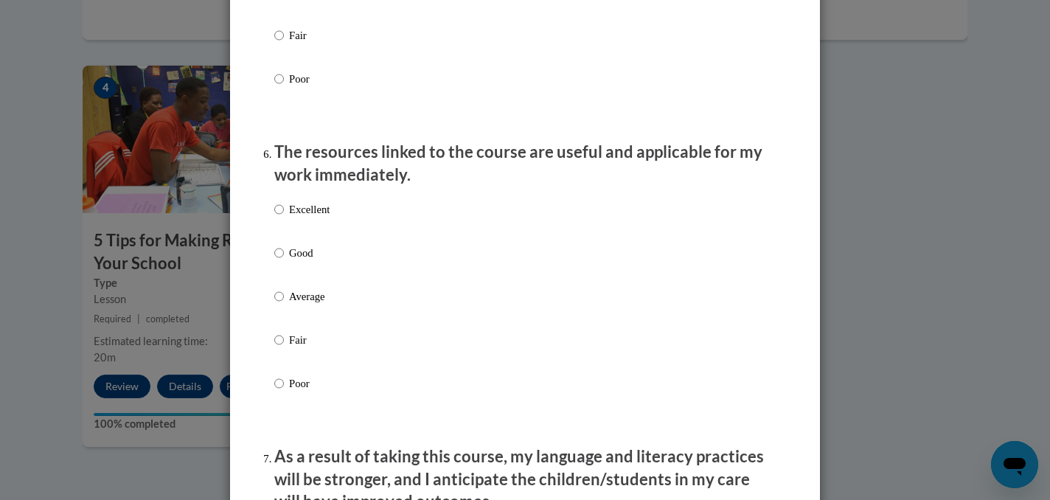
scroll to position [1543, 0]
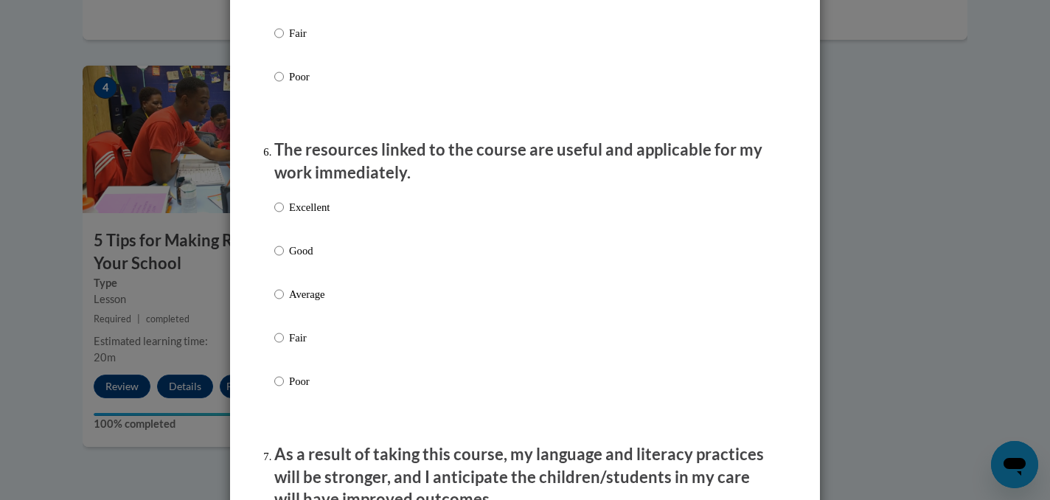
click at [292, 259] on p "Good" at bounding box center [309, 251] width 41 height 16
click at [284, 259] on input "Good" at bounding box center [279, 251] width 10 height 16
radio input "true"
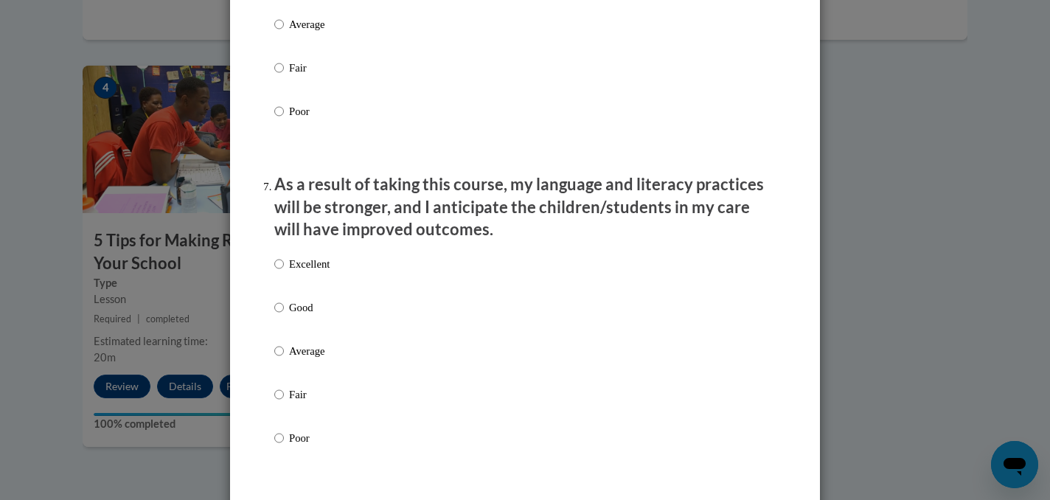
scroll to position [1829, 0]
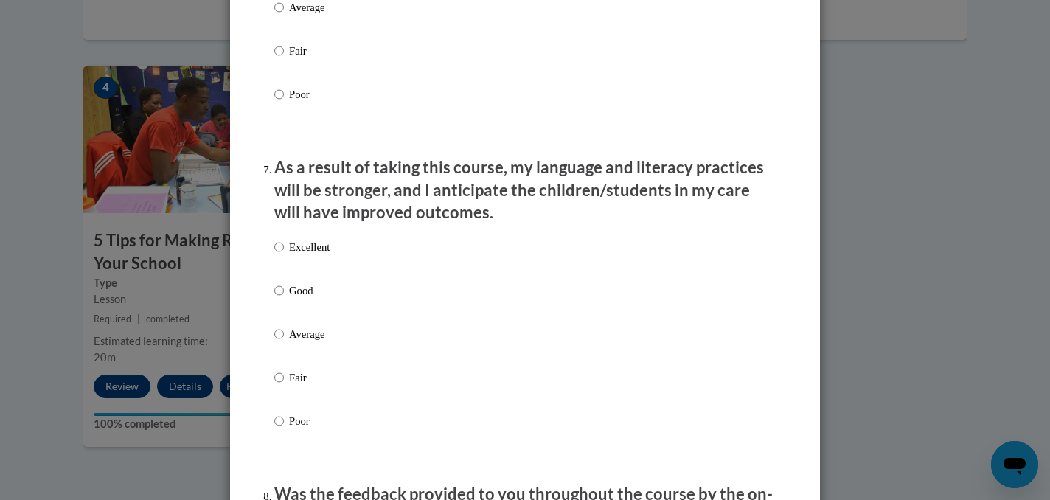
click at [286, 347] on label "Average" at bounding box center [301, 346] width 55 height 40
click at [284, 342] on input "Average" at bounding box center [279, 334] width 10 height 16
radio input "true"
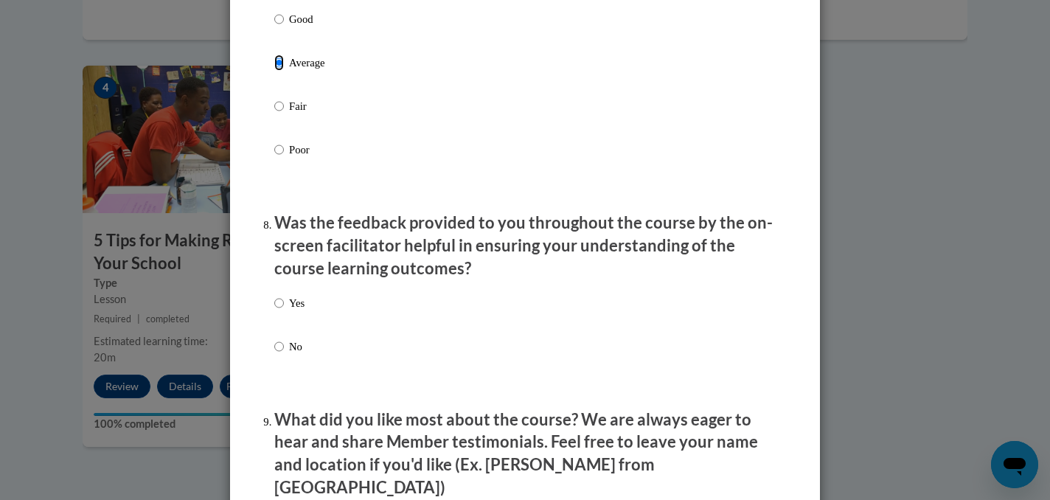
scroll to position [2107, 0]
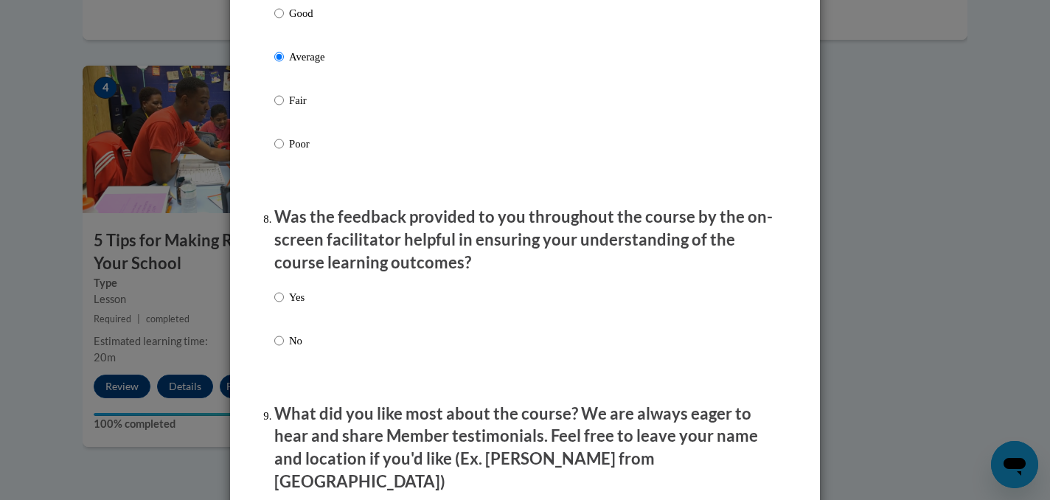
click at [297, 305] on p "Yes" at bounding box center [296, 297] width 15 height 16
click at [284, 305] on input "Yes" at bounding box center [279, 297] width 10 height 16
radio input "true"
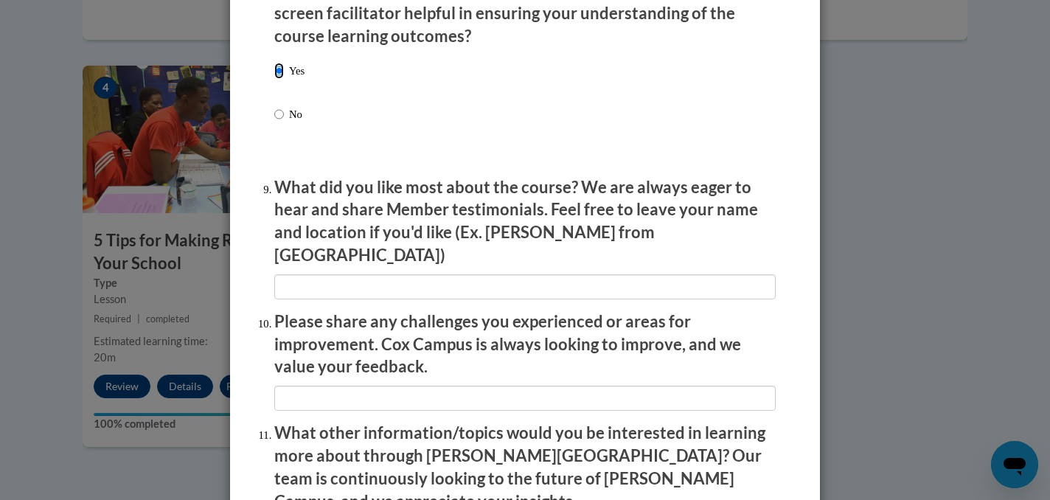
scroll to position [2337, 0]
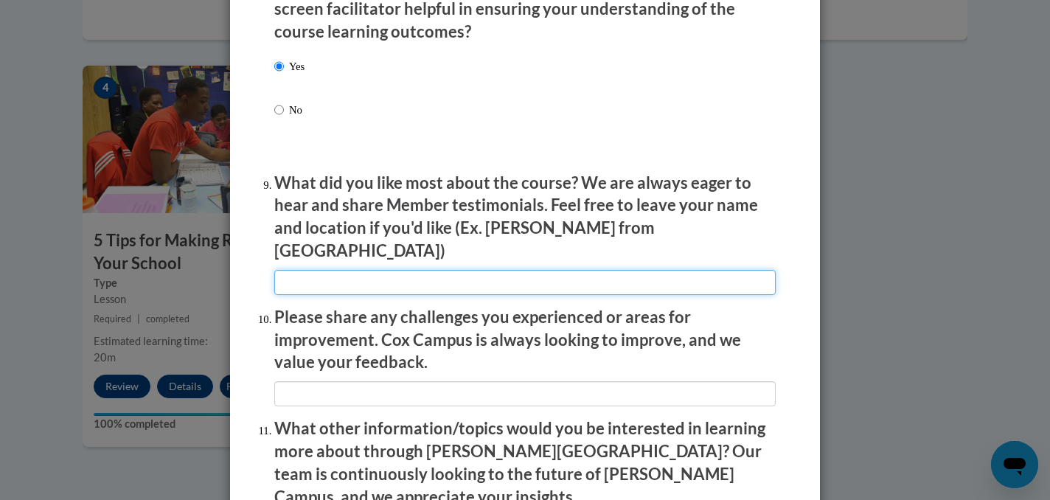
click at [349, 270] on input "textbox" at bounding box center [524, 282] width 501 height 25
type input "T"
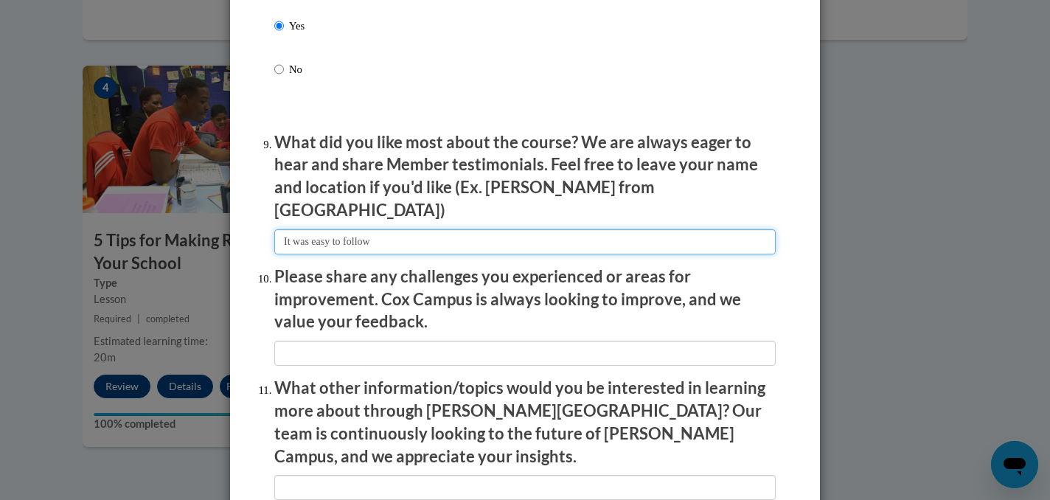
scroll to position [2381, 0]
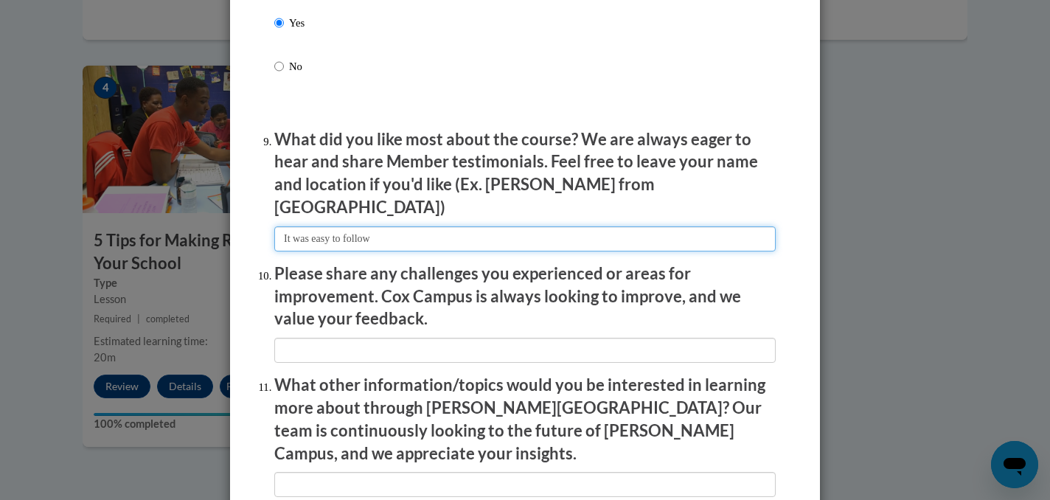
type input "It was easy to follow"
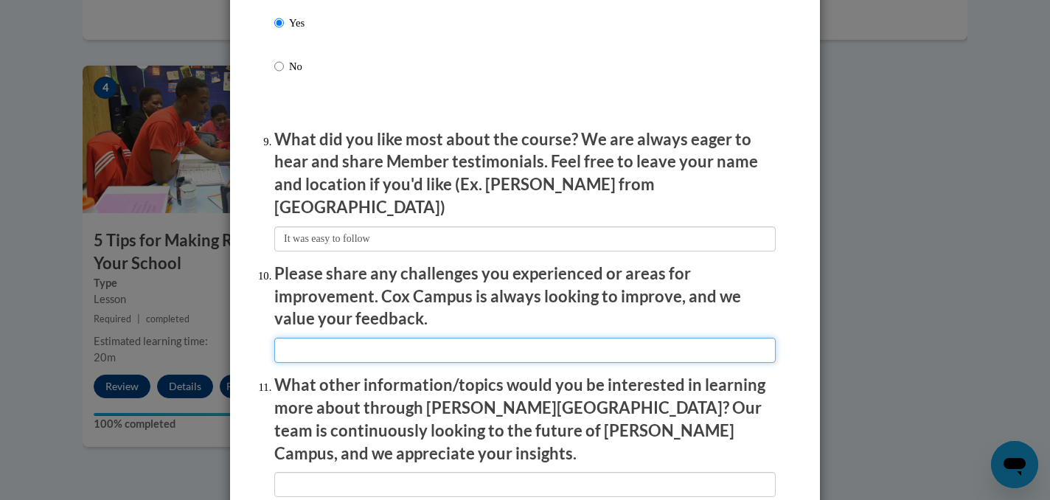
click at [344, 338] on input "textbox" at bounding box center [524, 350] width 501 height 25
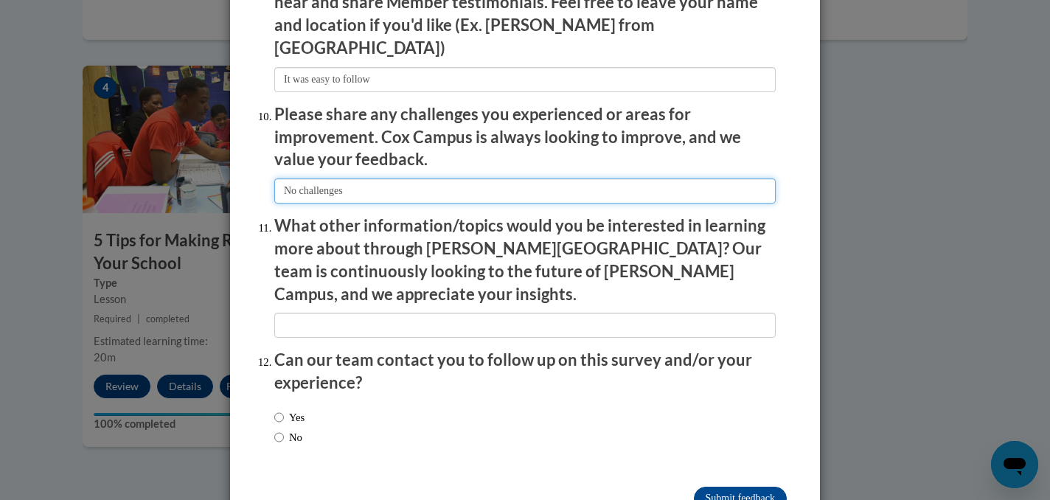
scroll to position [2555, 0]
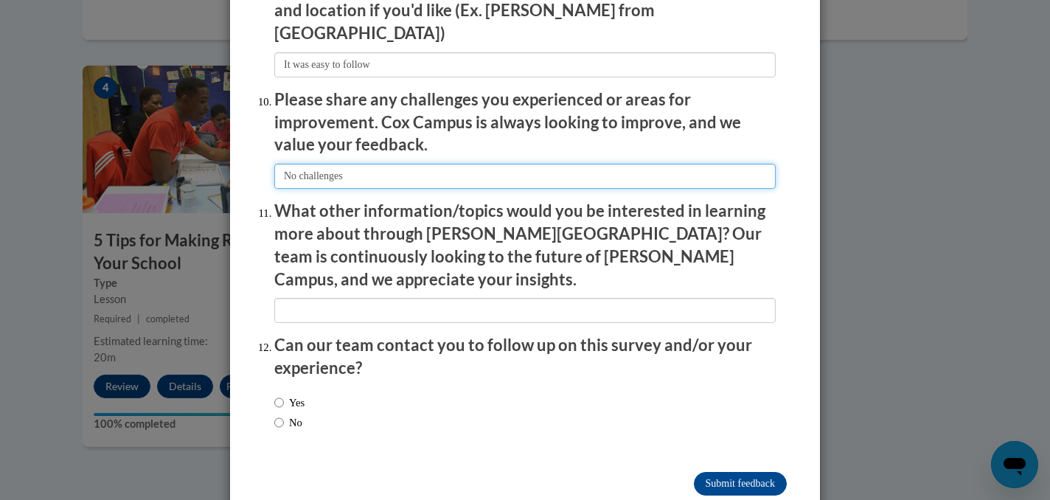
type input "No challenges"
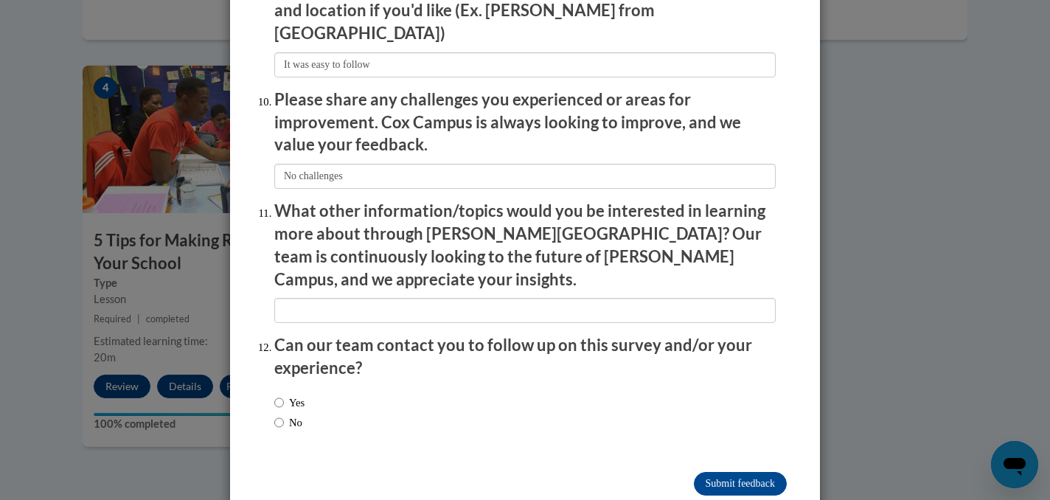
click at [297, 414] on label "No" at bounding box center [288, 422] width 28 height 16
click at [284, 414] on input "No" at bounding box center [279, 422] width 10 height 16
radio input "true"
click at [723, 472] on input "Submit feedback" at bounding box center [740, 484] width 93 height 24
